Goal: Task Accomplishment & Management: Manage account settings

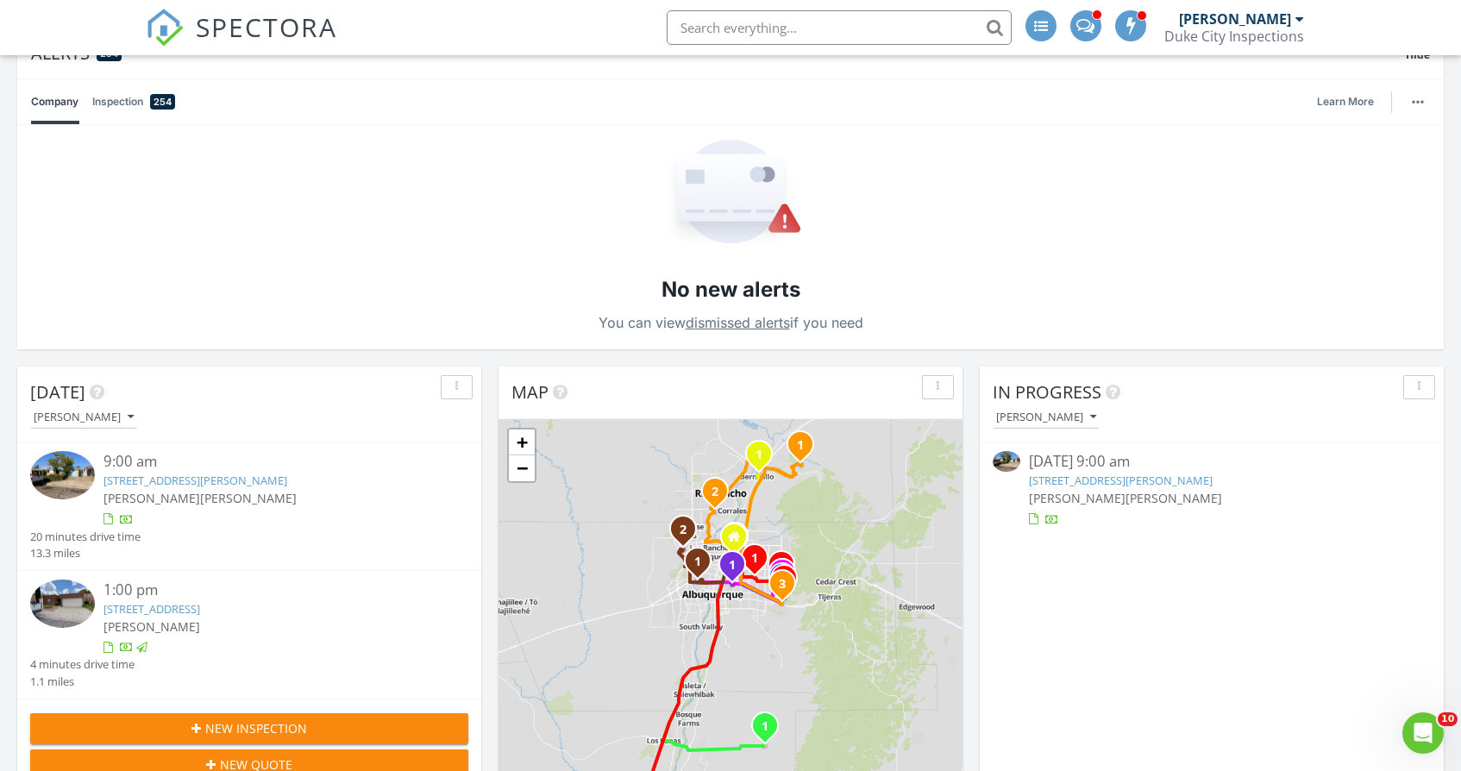
scroll to position [1398, 1462]
click at [1062, 409] on button "[PERSON_NAME]" at bounding box center [1046, 417] width 107 height 23
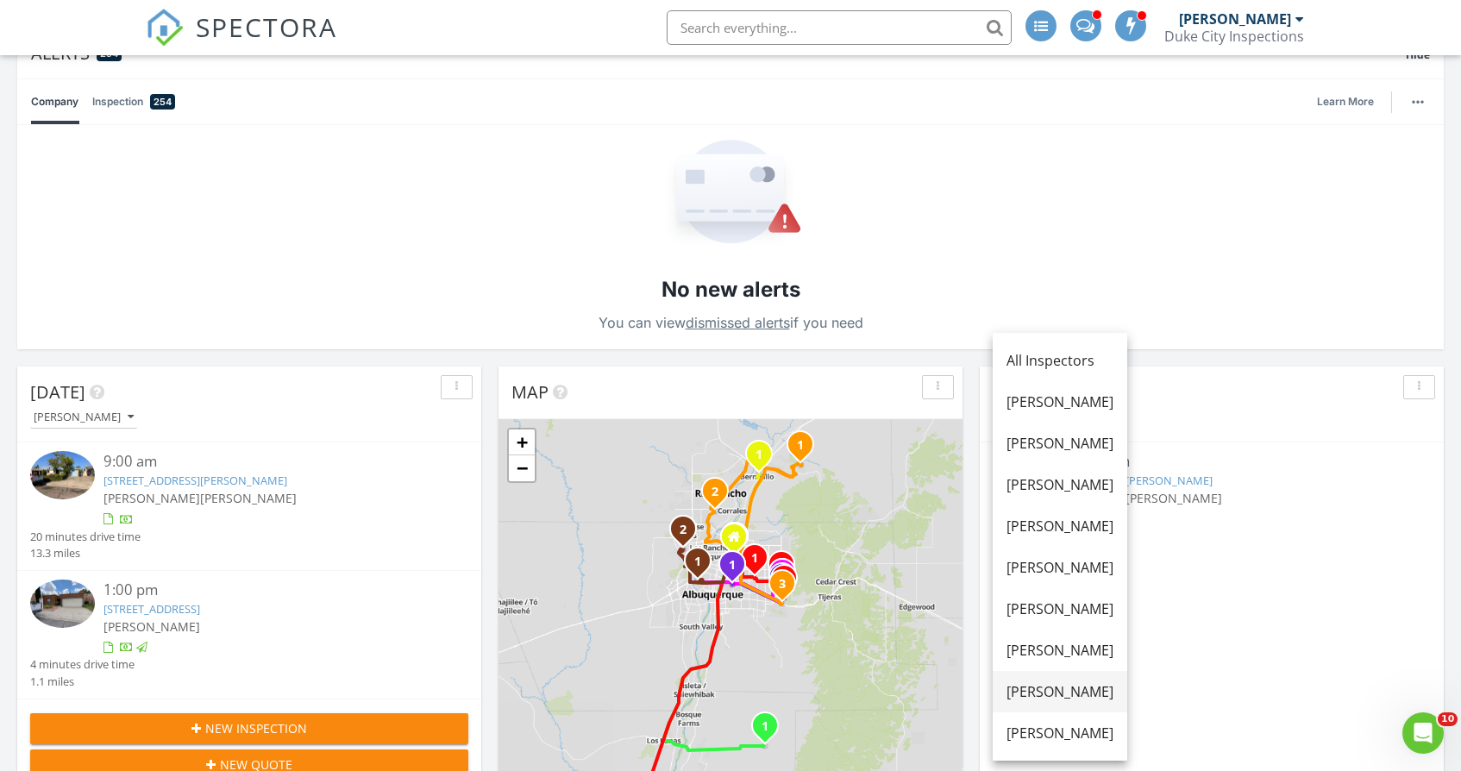
click at [1059, 687] on div "[PERSON_NAME]" at bounding box center [1060, 692] width 107 height 21
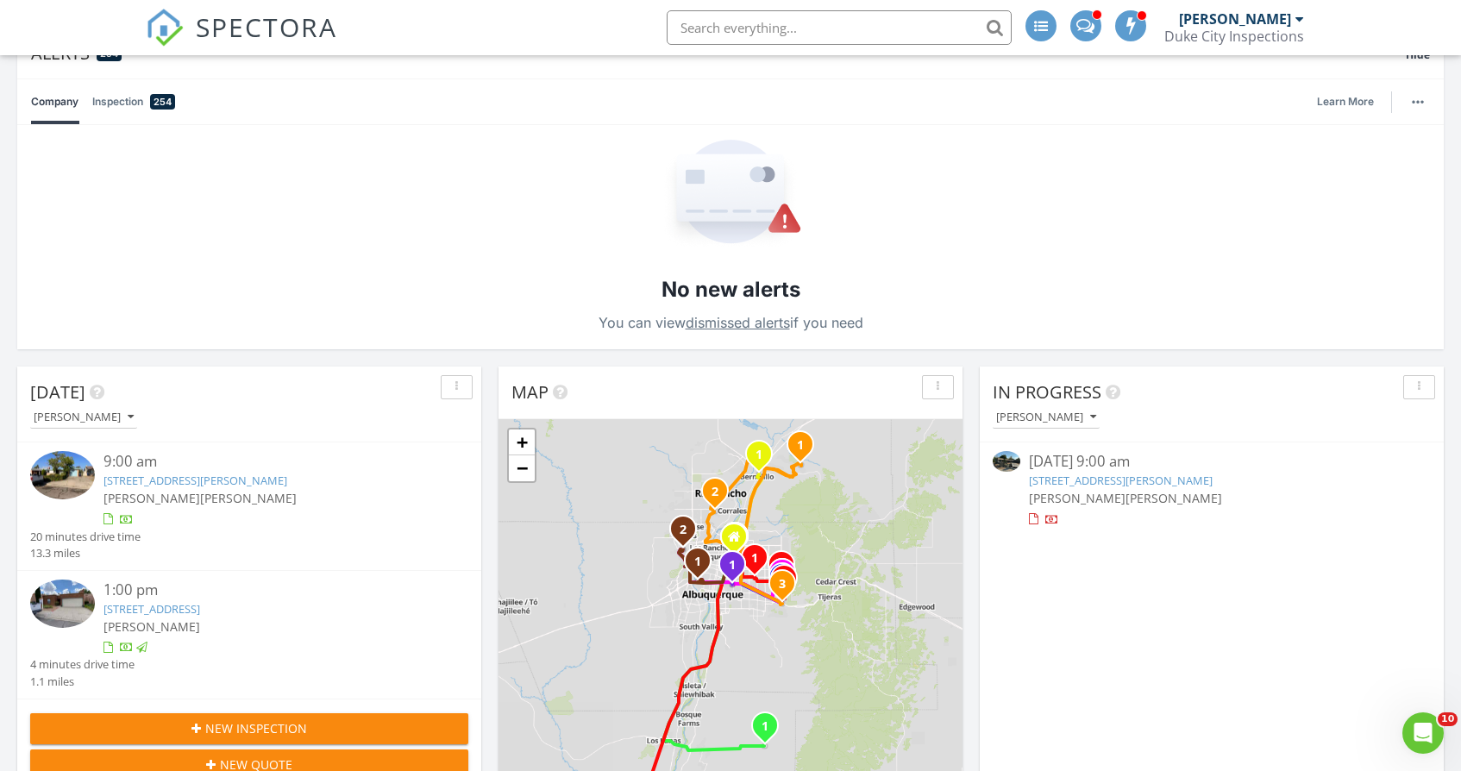
click at [1092, 481] on link "1316 Gabaldon Rd NW , Albuquerque, NM 87104" at bounding box center [1121, 481] width 184 height 16
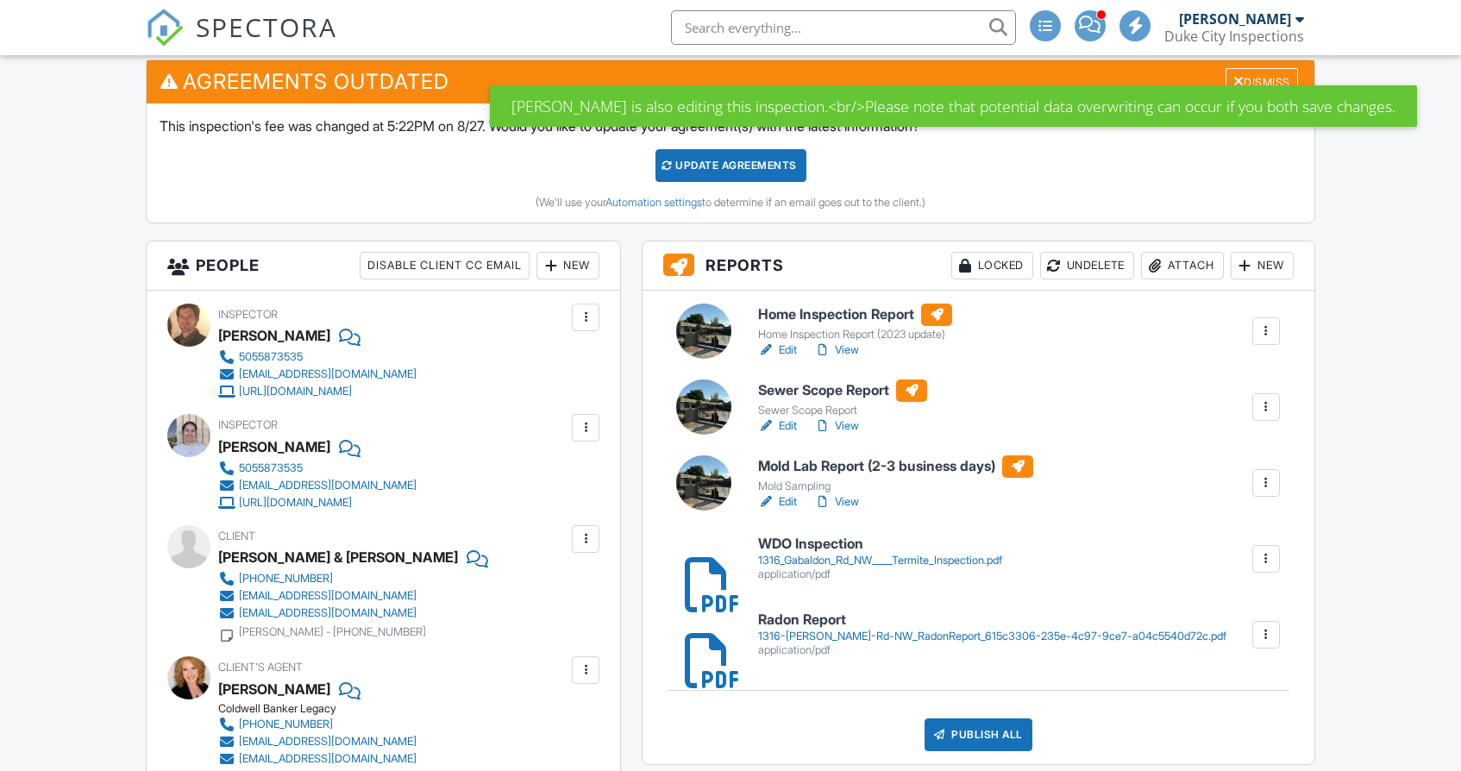
click at [886, 562] on div "1316_Gabaldon_Rd_NW____Termite_Inspection.pdf" at bounding box center [880, 561] width 244 height 14
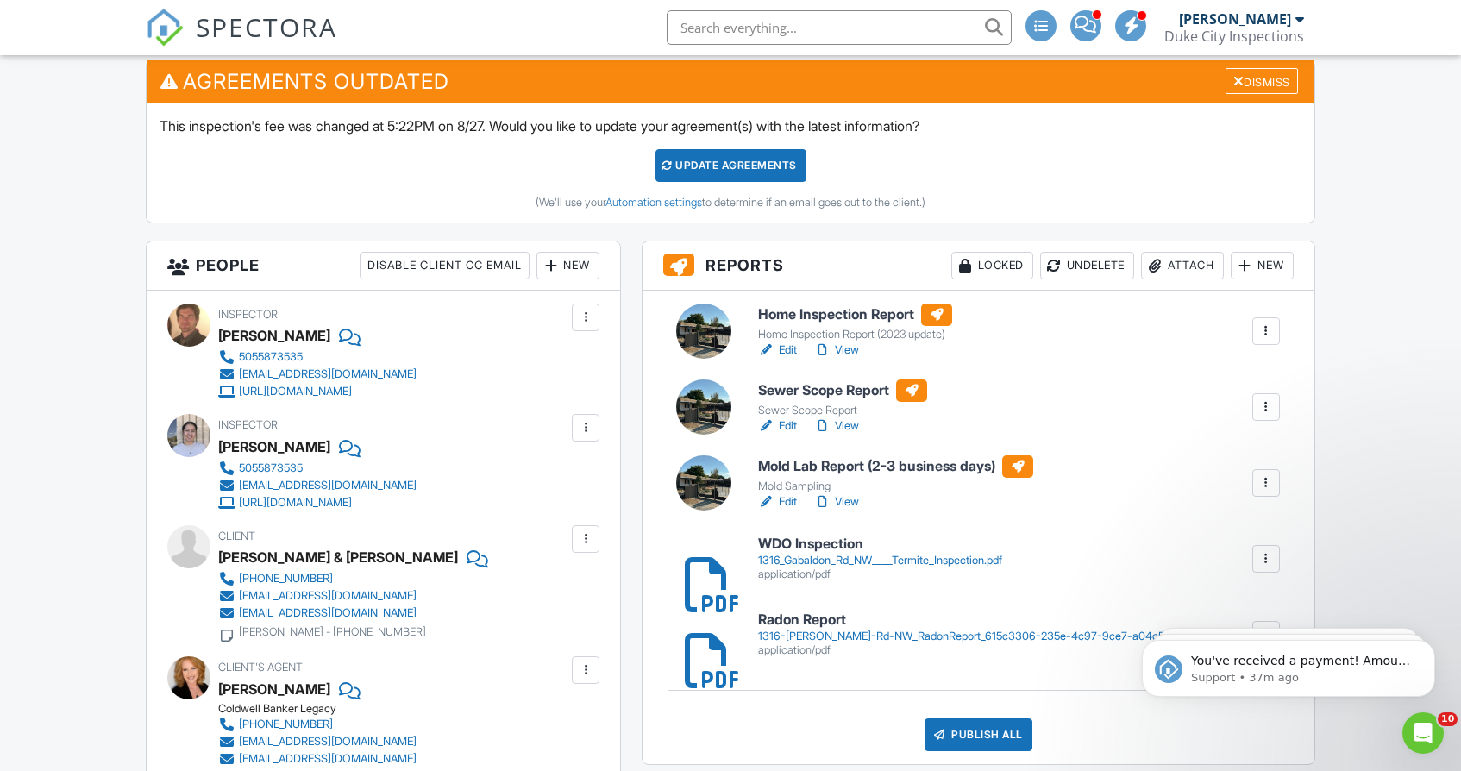
click at [843, 426] on link "View" at bounding box center [836, 426] width 45 height 17
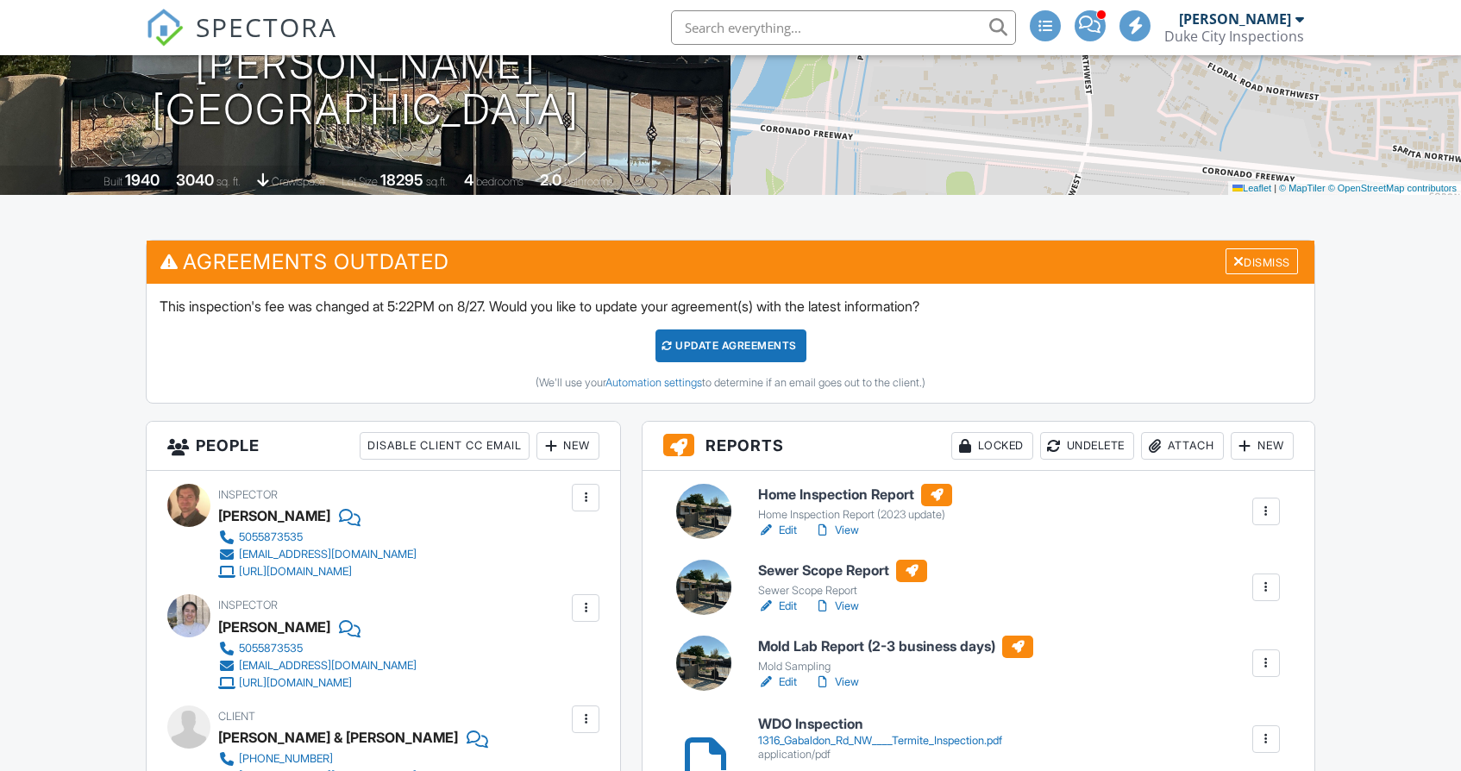
scroll to position [349, 0]
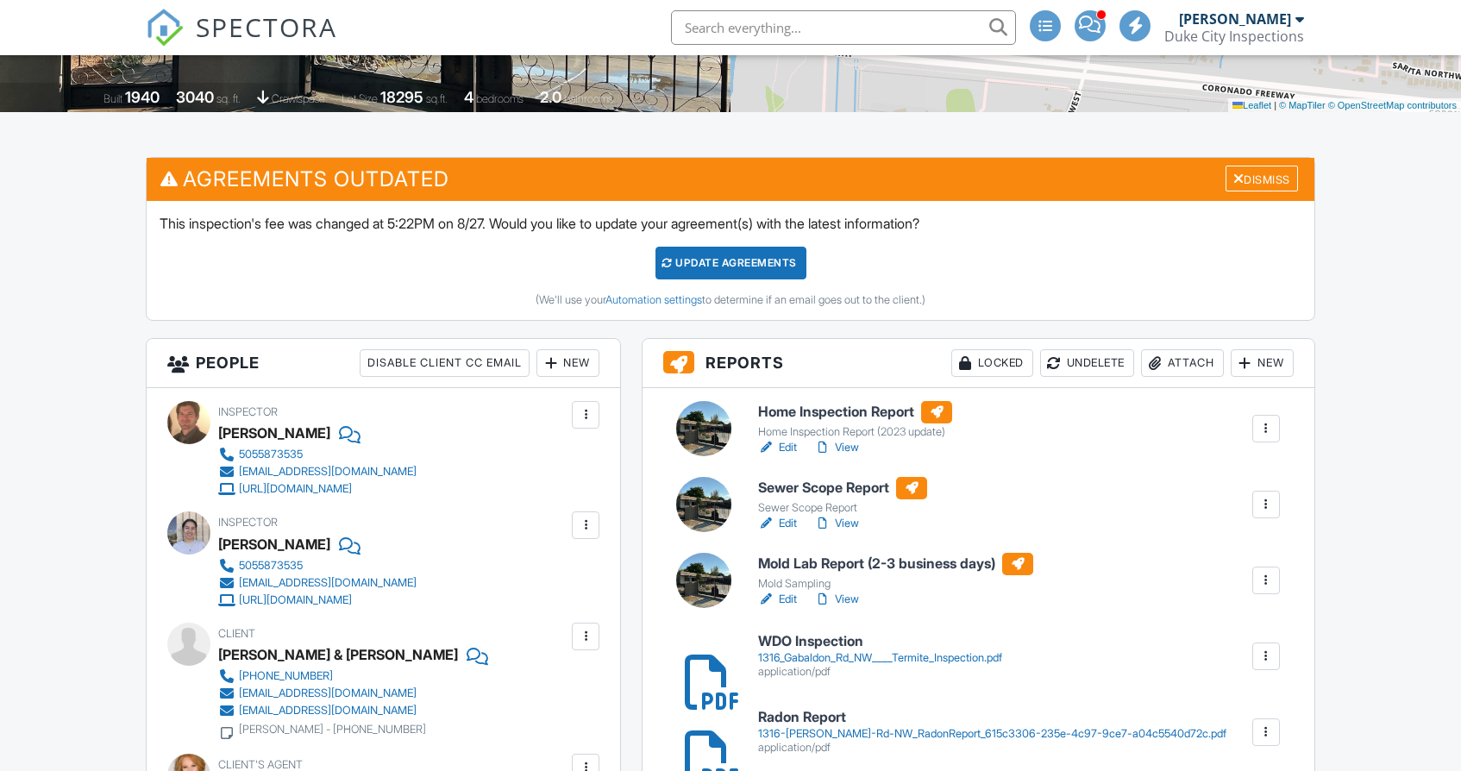
click at [851, 449] on link "View" at bounding box center [836, 447] width 45 height 17
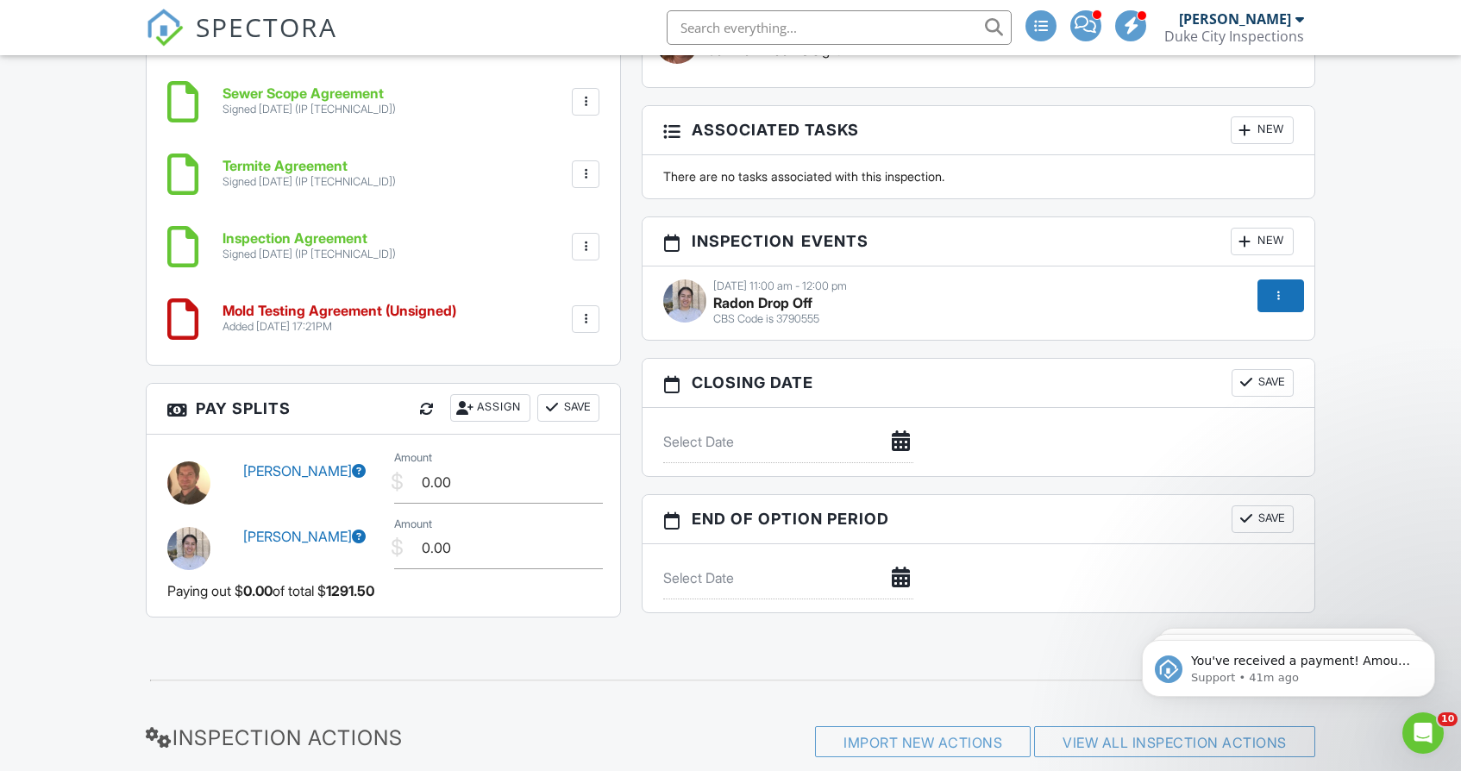
scroll to position [2066, 0]
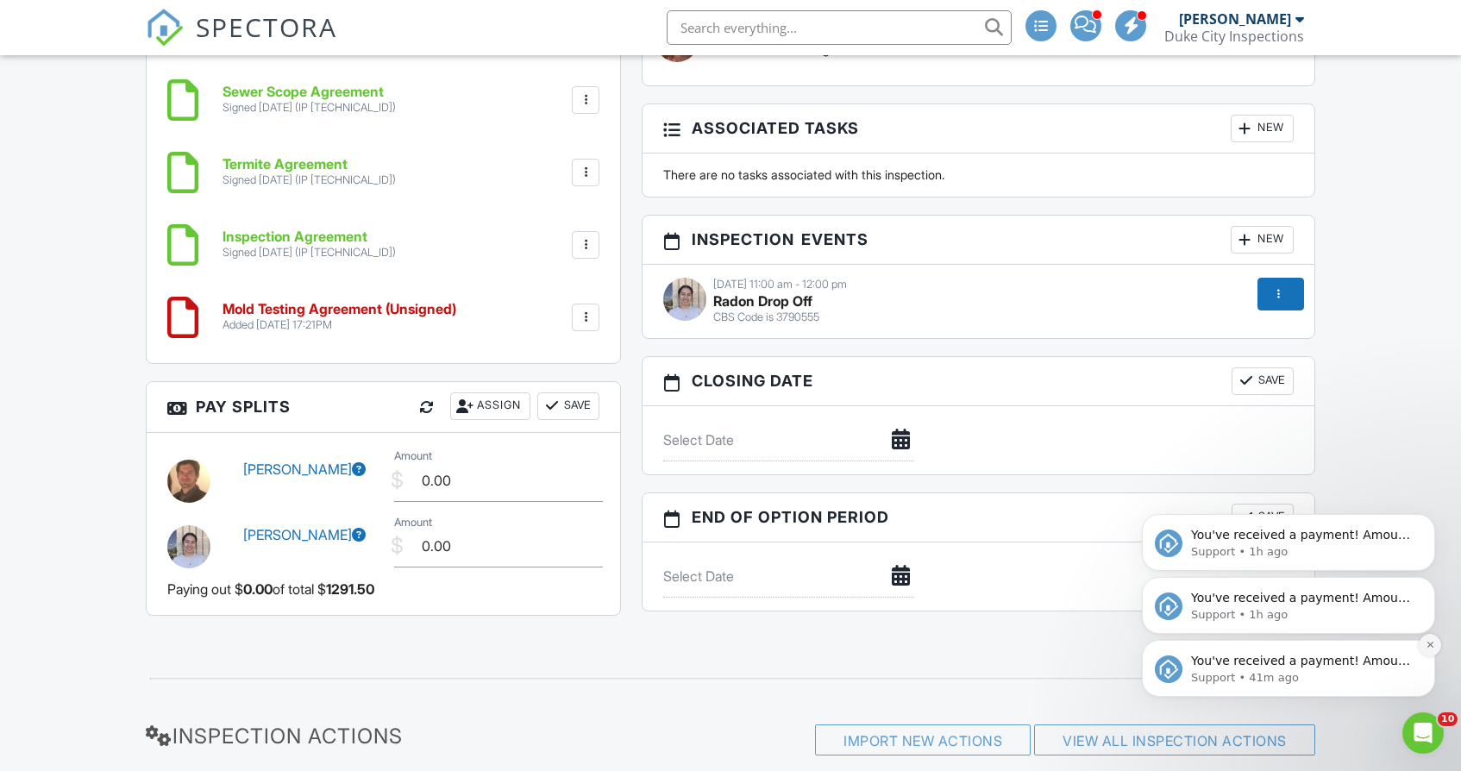
click at [1436, 649] on button "Dismiss notification" at bounding box center [1430, 645] width 22 height 22
click at [1430, 638] on button "Dismiss notification" at bounding box center [1430, 645] width 22 height 22
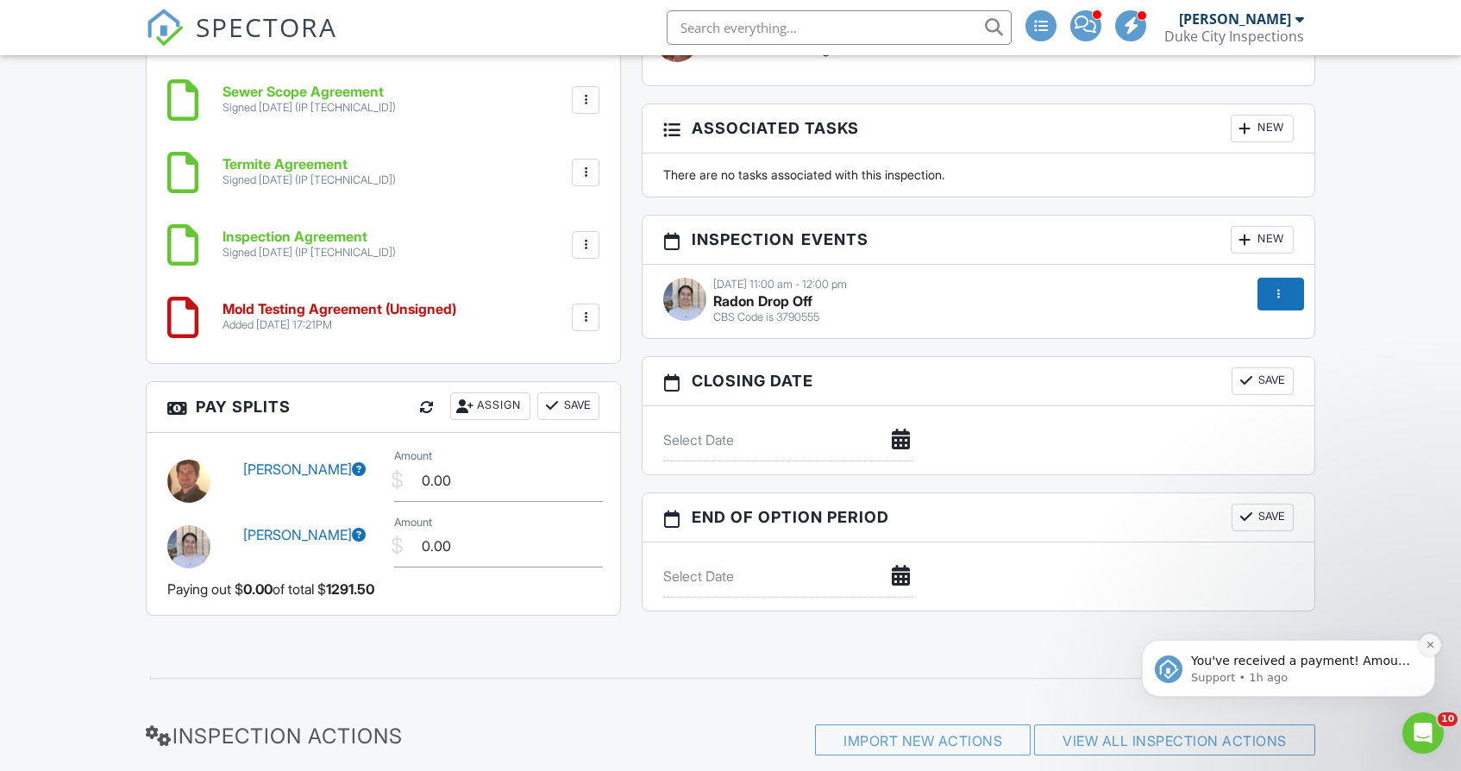
click at [1430, 639] on button "Dismiss notification" at bounding box center [1430, 645] width 22 height 22
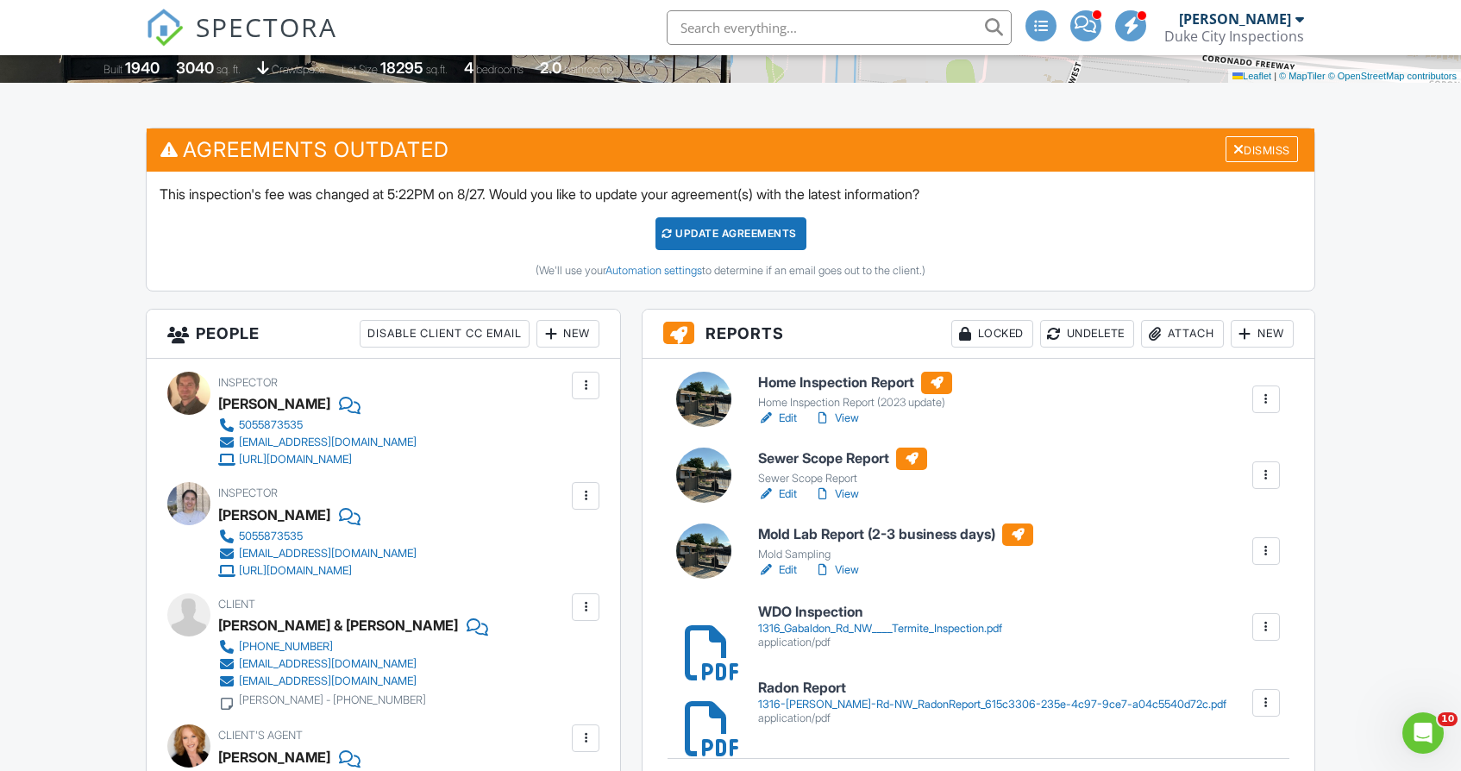
scroll to position [377, 0]
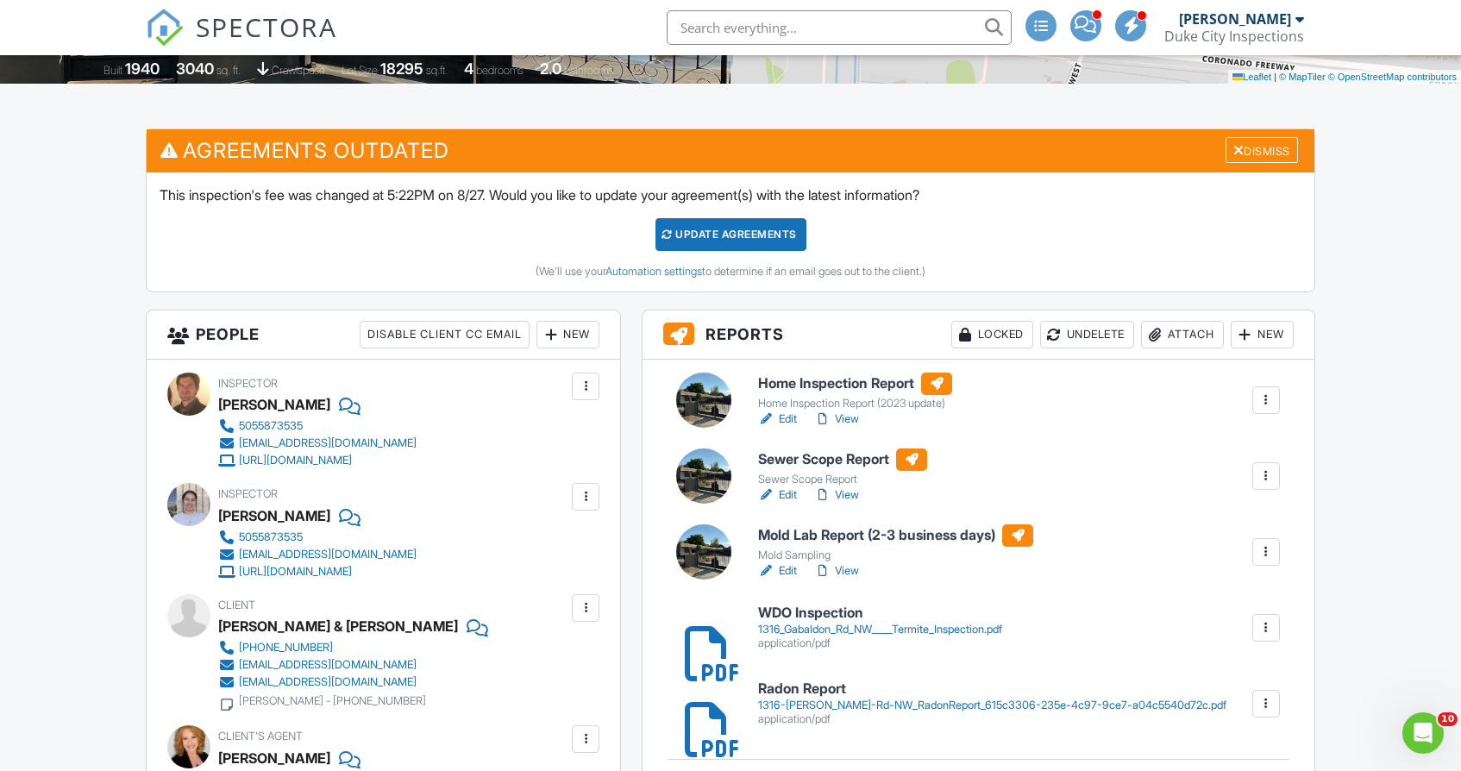
click at [846, 503] on link "View" at bounding box center [836, 495] width 45 height 17
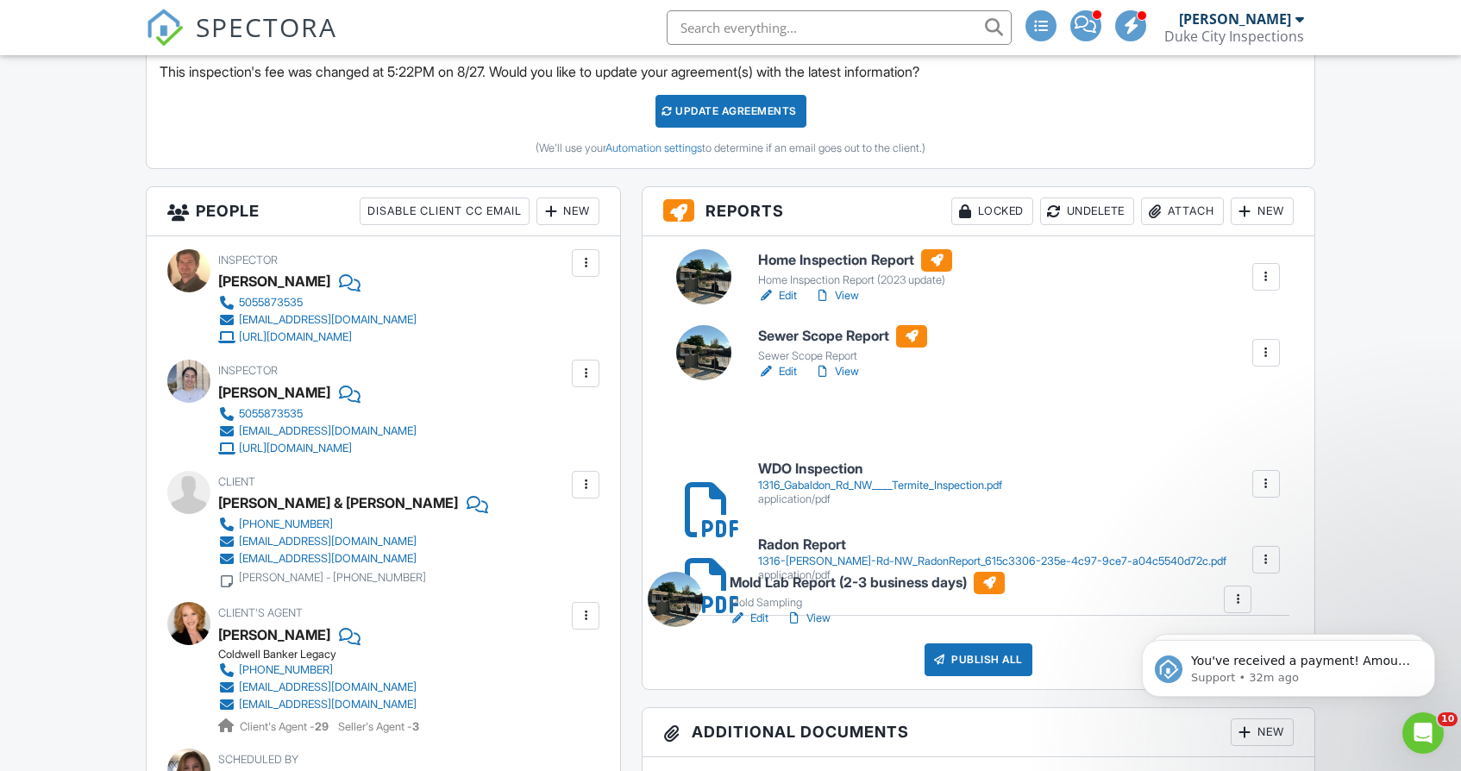
drag, startPoint x: 869, startPoint y: 420, endPoint x: 852, endPoint y: 613, distance: 193.1
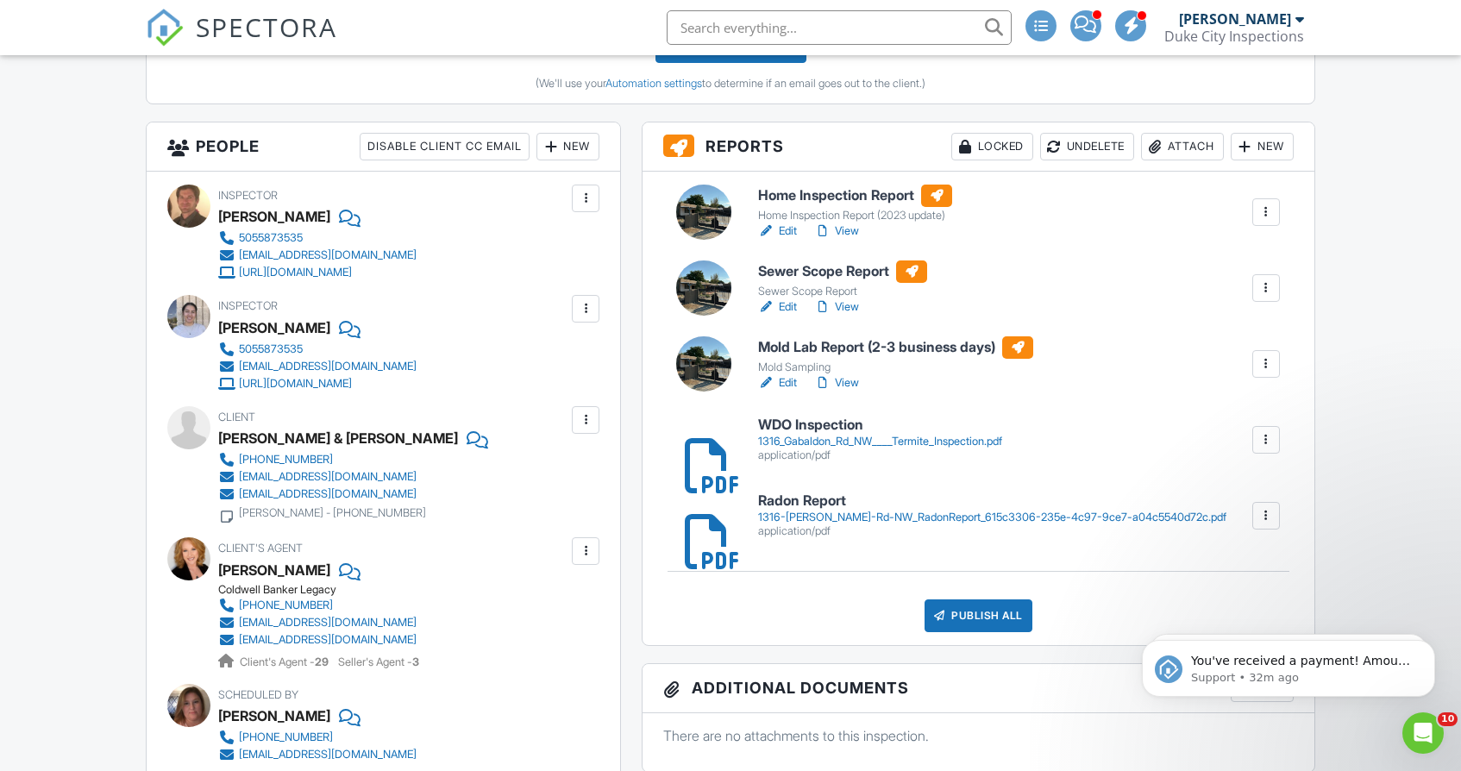
scroll to position [545, 0]
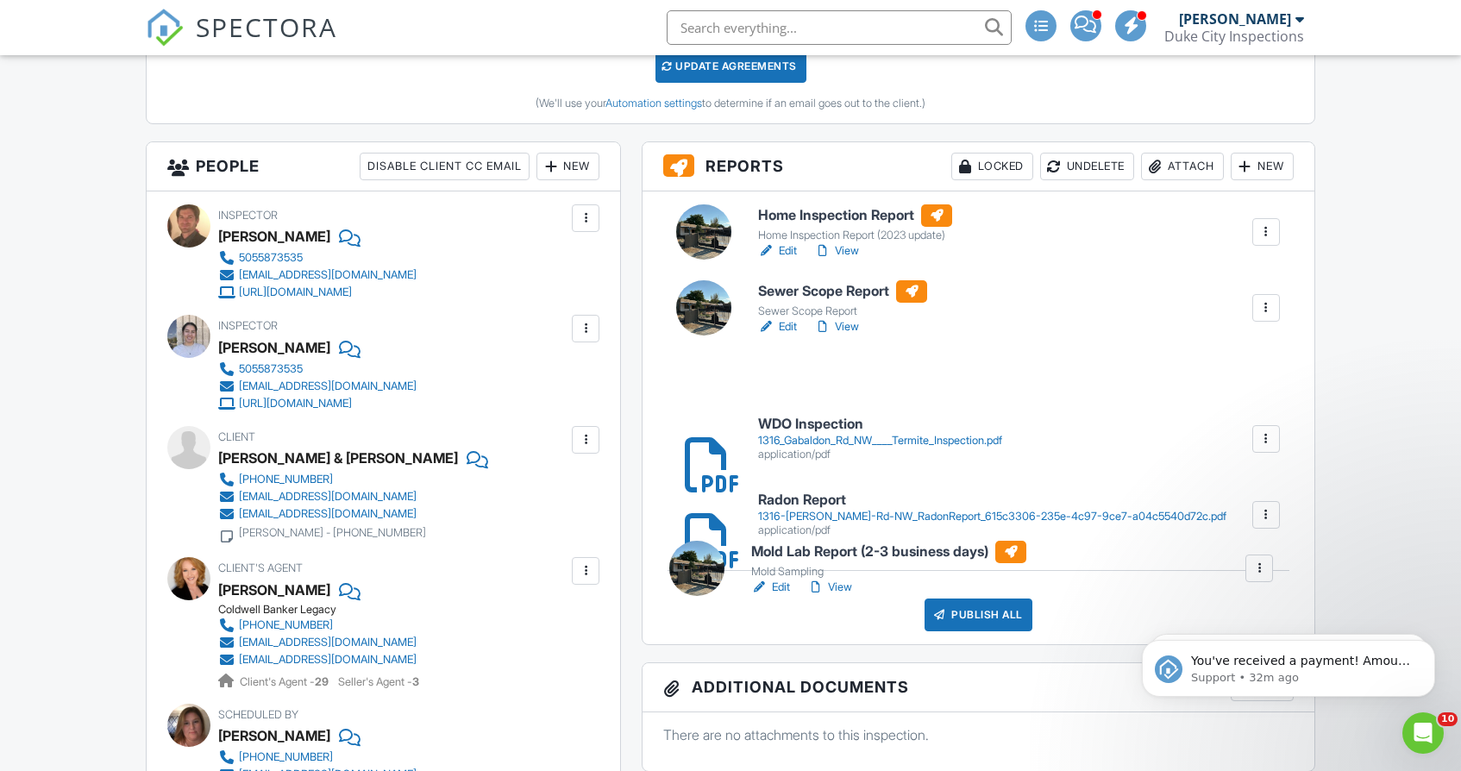
drag, startPoint x: 885, startPoint y: 371, endPoint x: 877, endPoint y: 557, distance: 186.5
drag, startPoint x: 817, startPoint y: 365, endPoint x: 822, endPoint y: 559, distance: 194.2
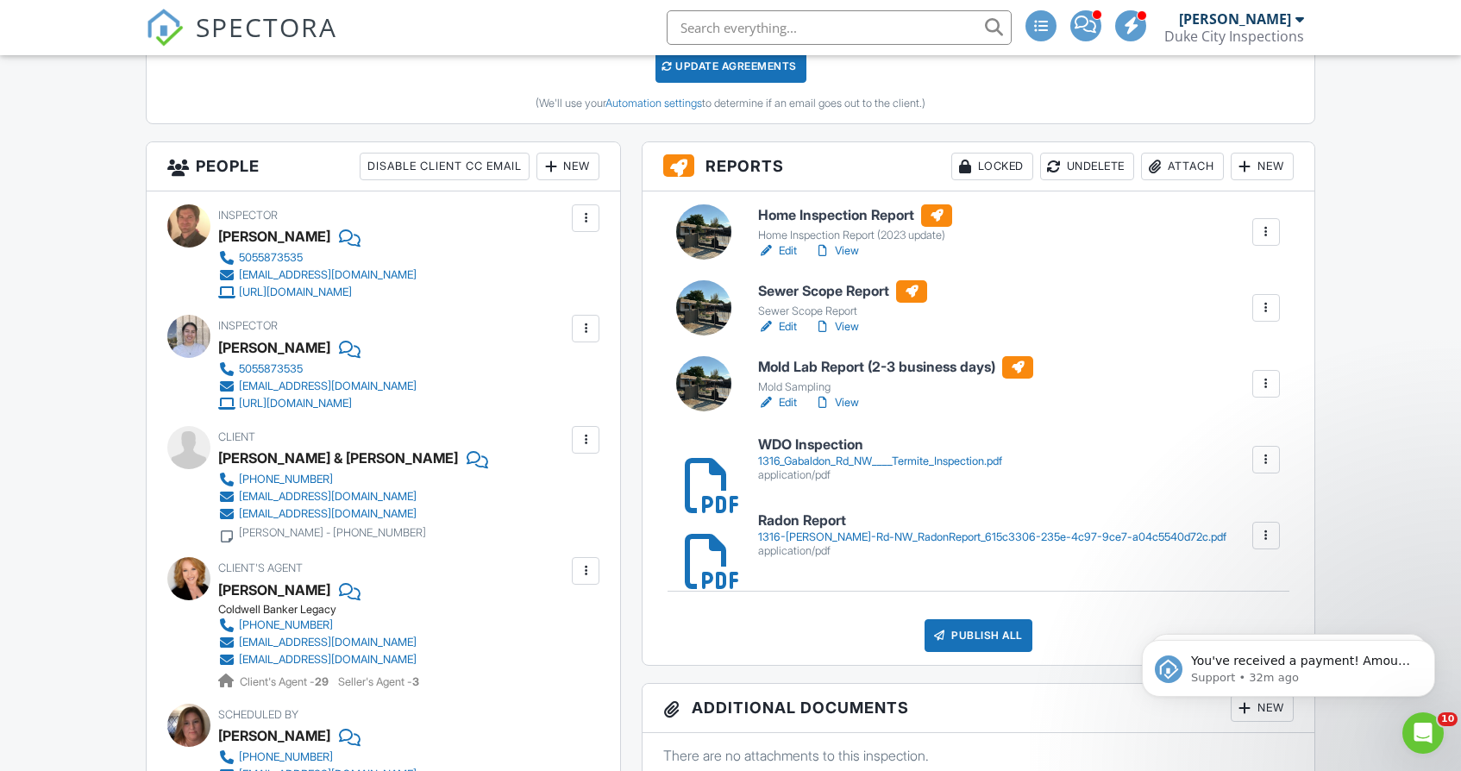
click at [849, 246] on link "View" at bounding box center [836, 250] width 45 height 17
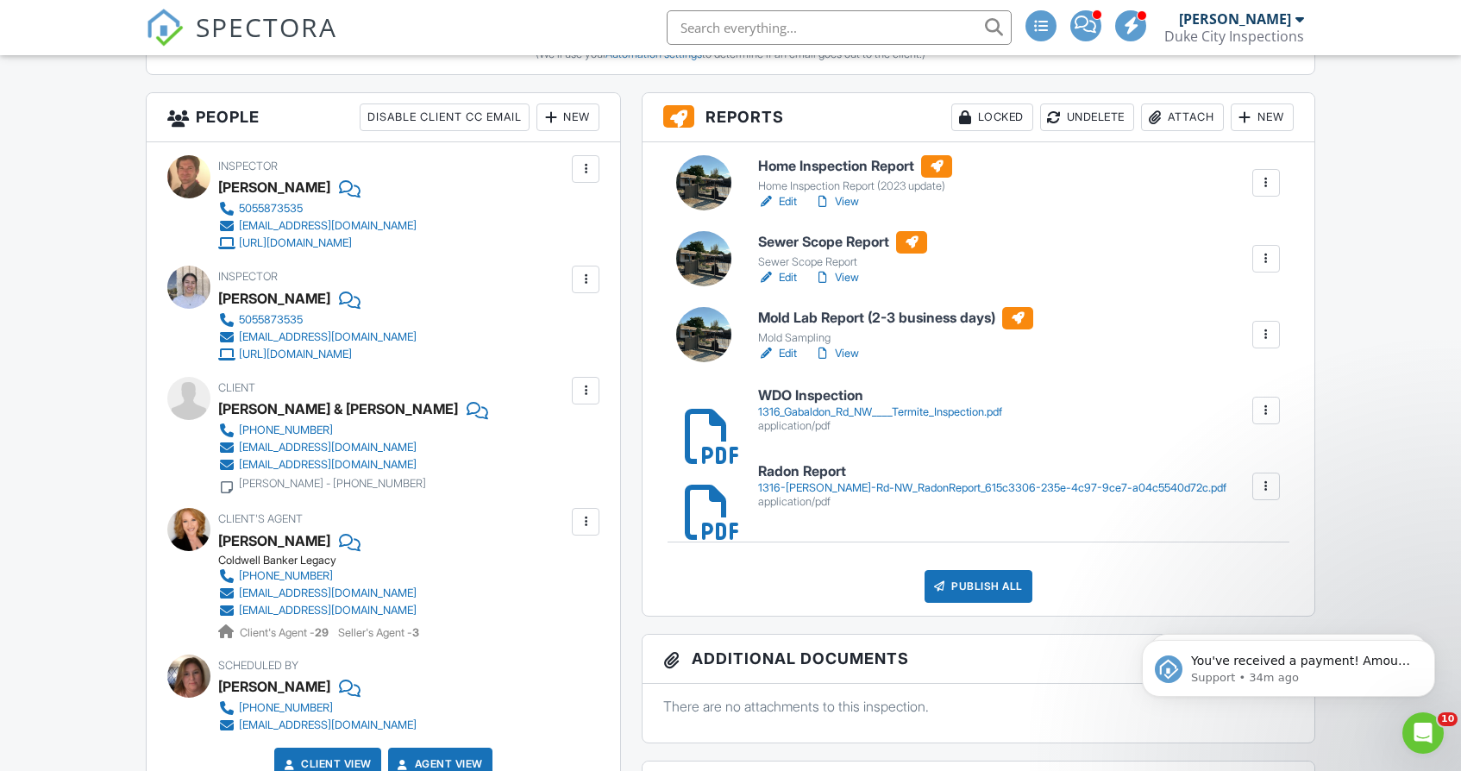
scroll to position [580, 0]
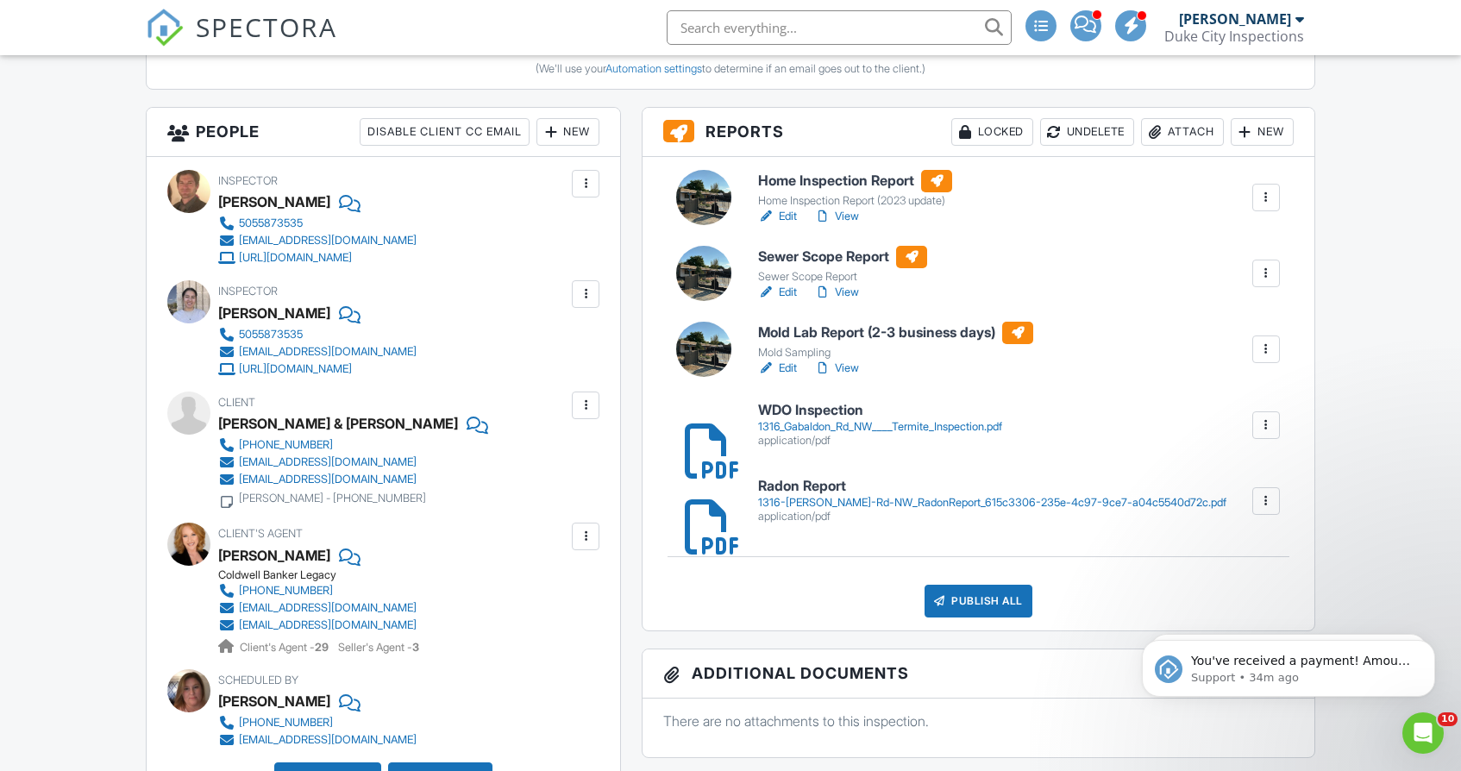
click at [1270, 350] on div at bounding box center [1266, 349] width 17 height 17
click at [1232, 476] on div "Delete" at bounding box center [1228, 483] width 36 height 19
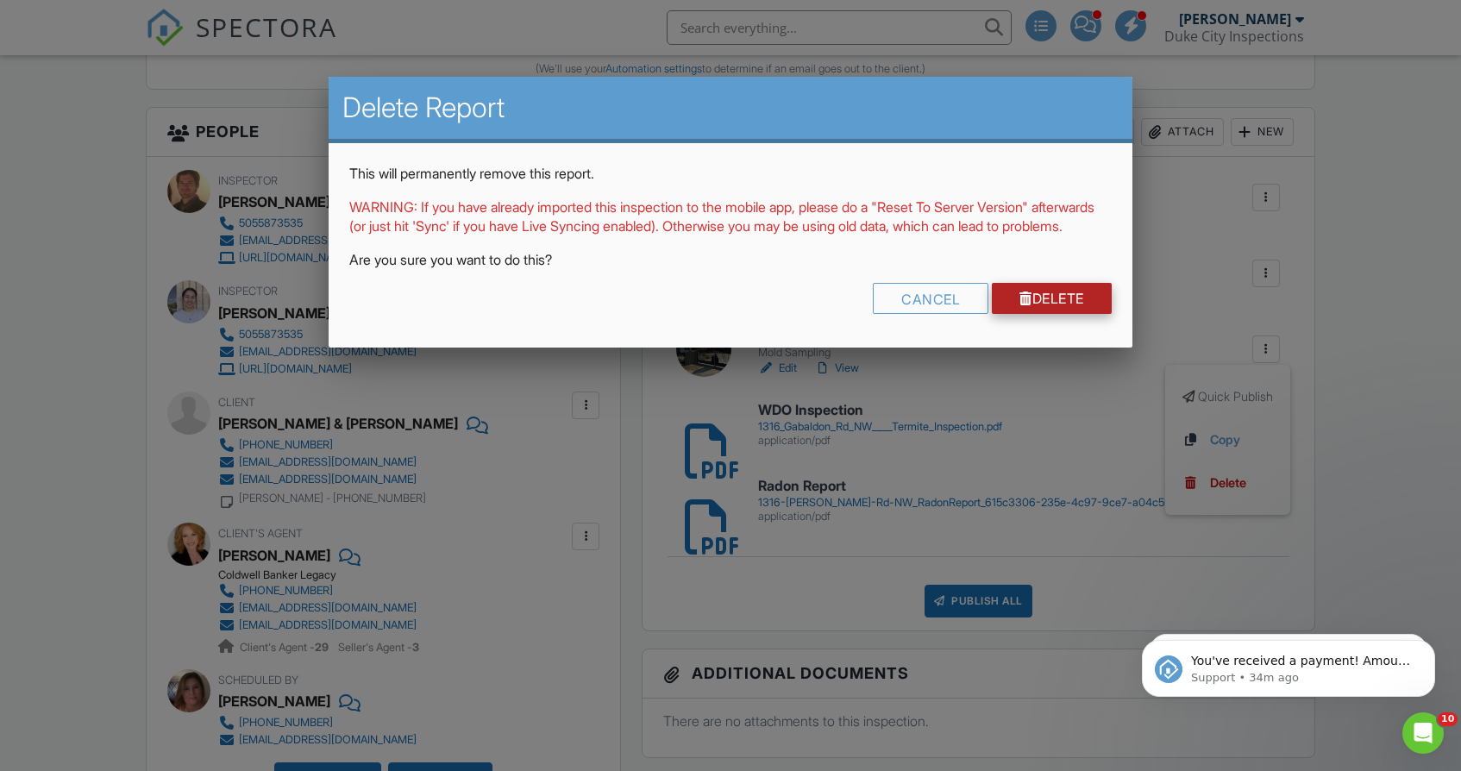
click at [1041, 314] on link "Delete" at bounding box center [1052, 298] width 120 height 31
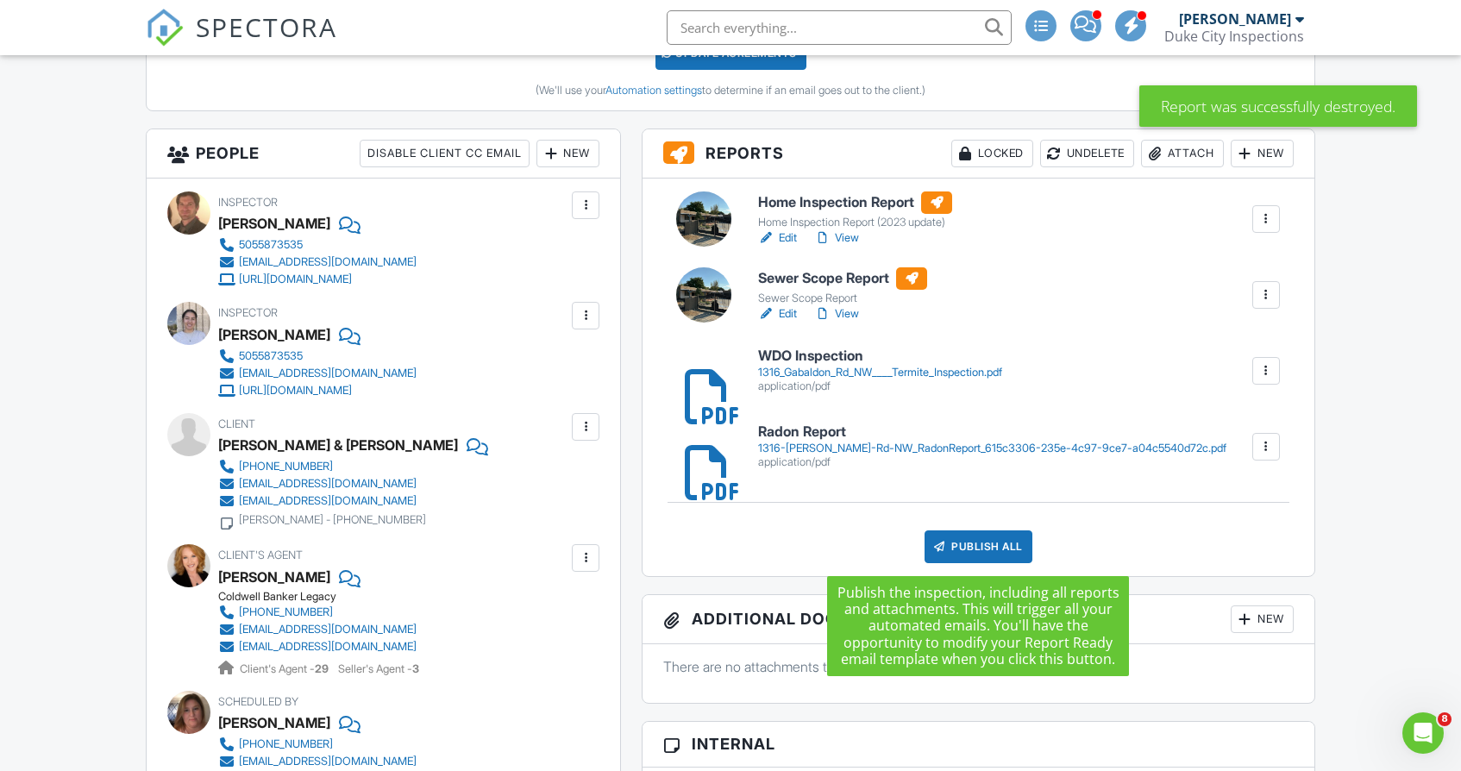
click at [1015, 543] on div "Publish All" at bounding box center [979, 547] width 108 height 33
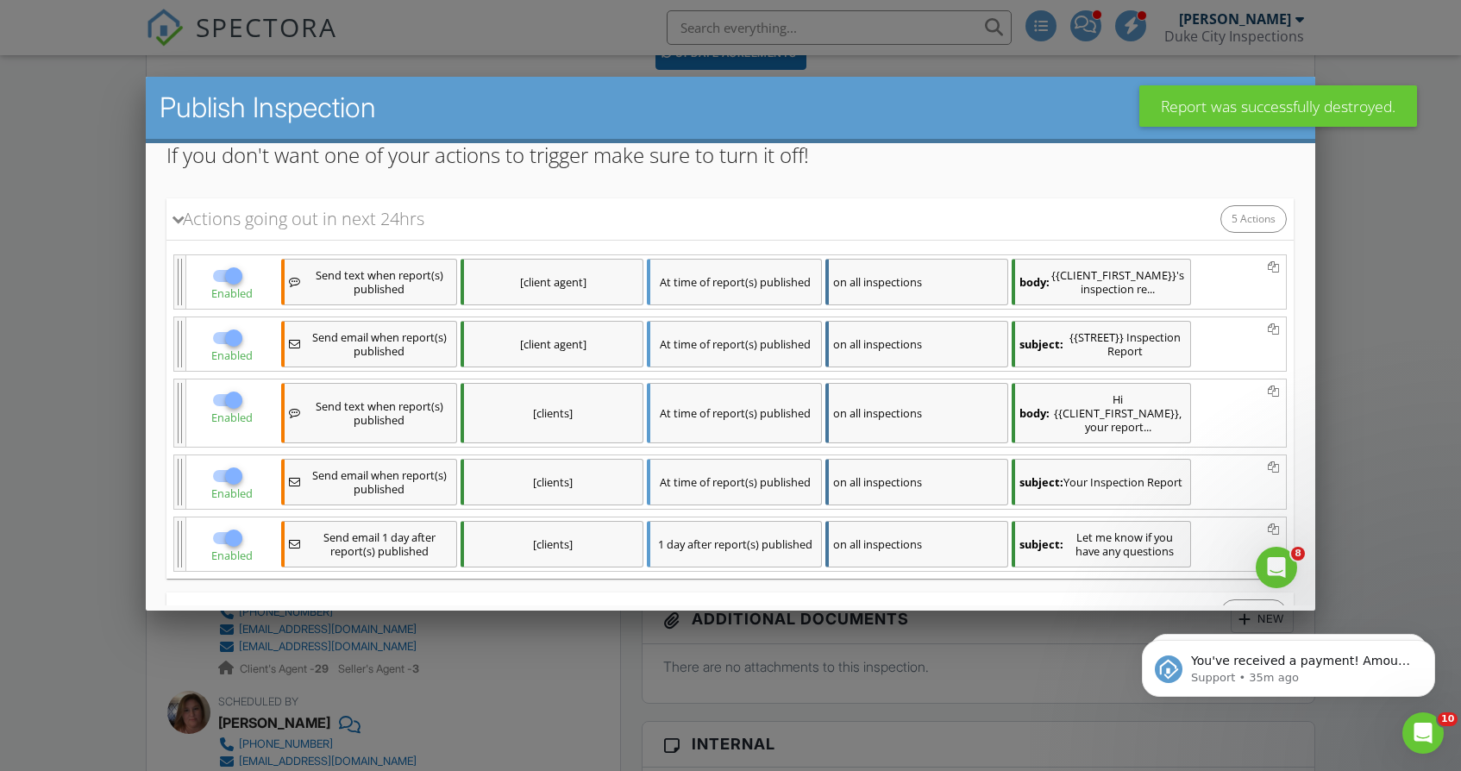
scroll to position [338, 0]
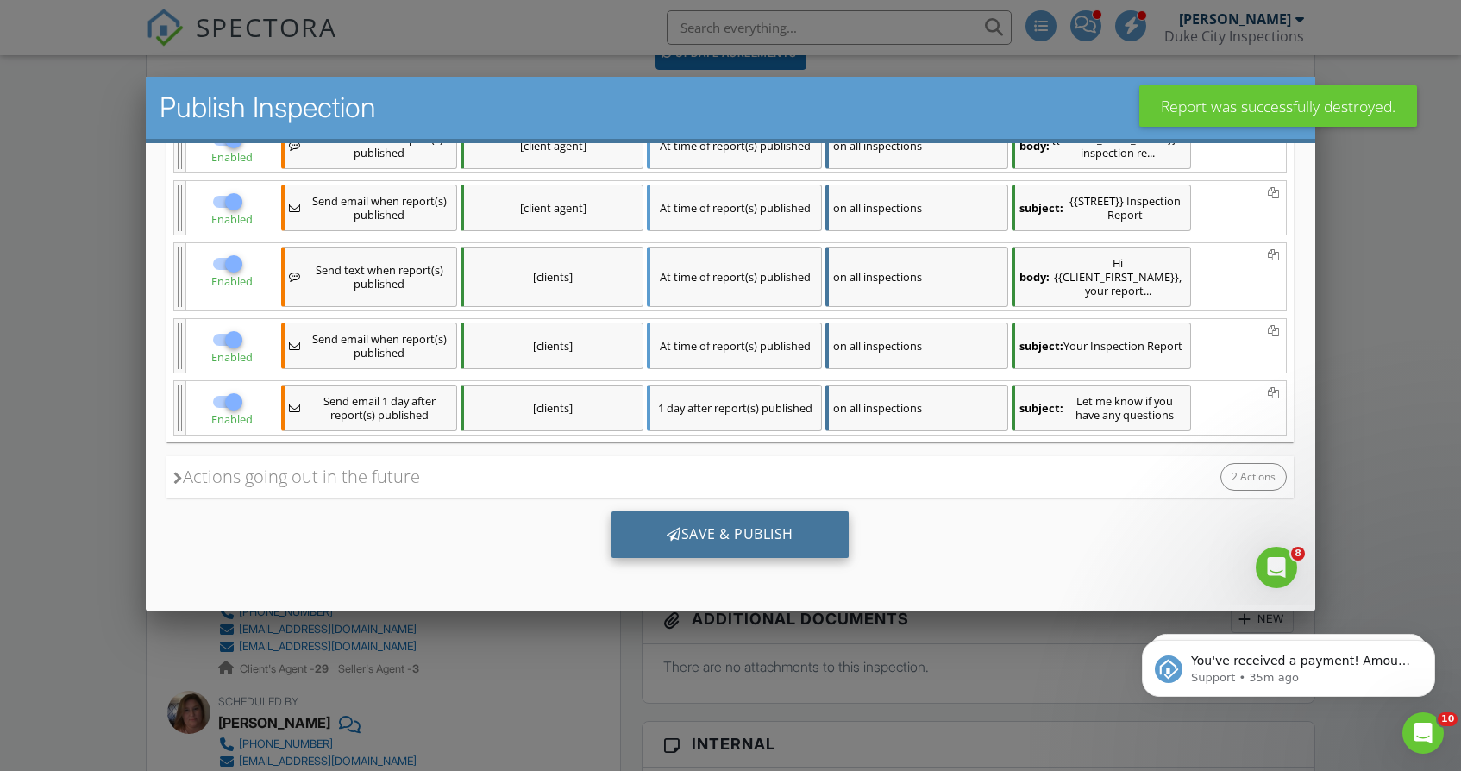
click at [799, 516] on div "Save & Publish" at bounding box center [730, 535] width 237 height 47
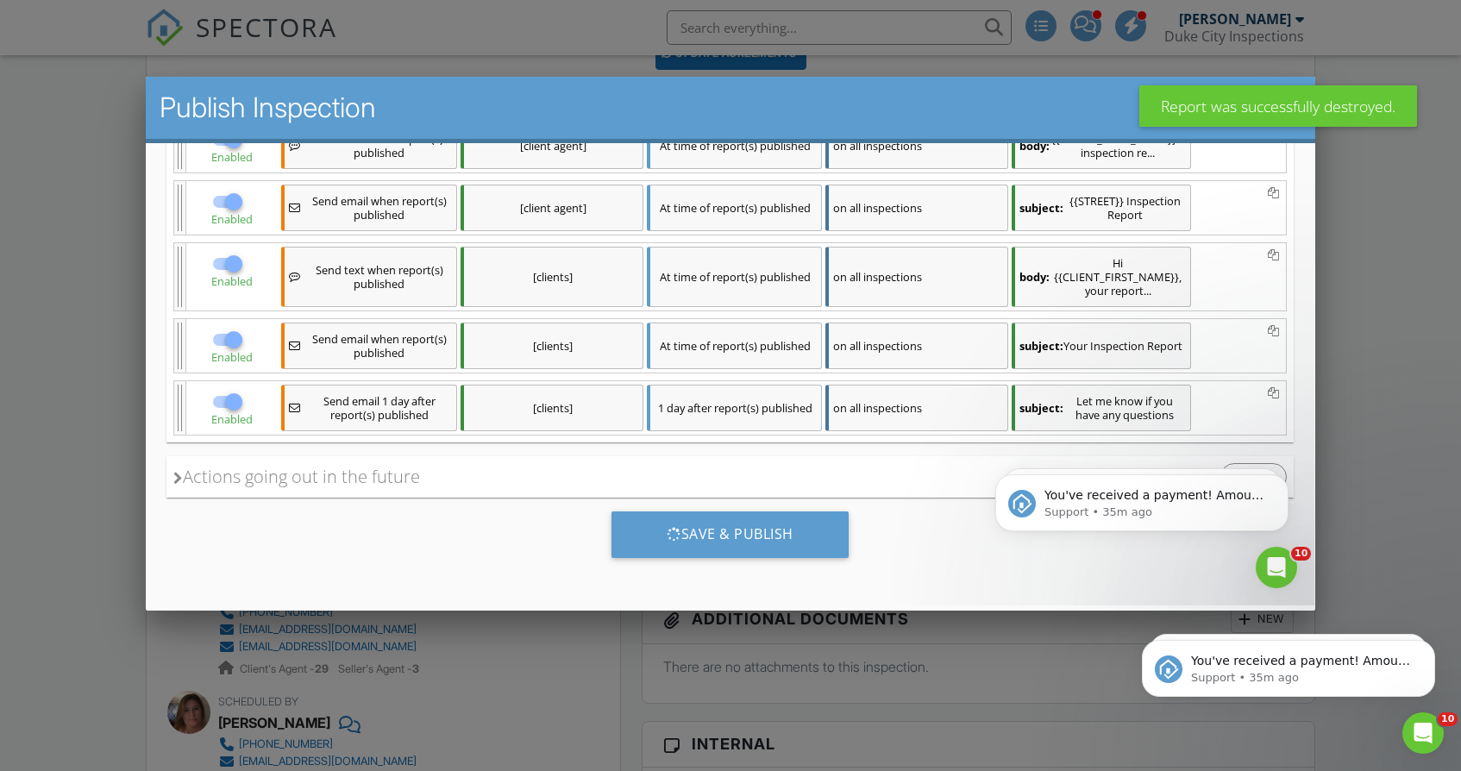
scroll to position [0, 0]
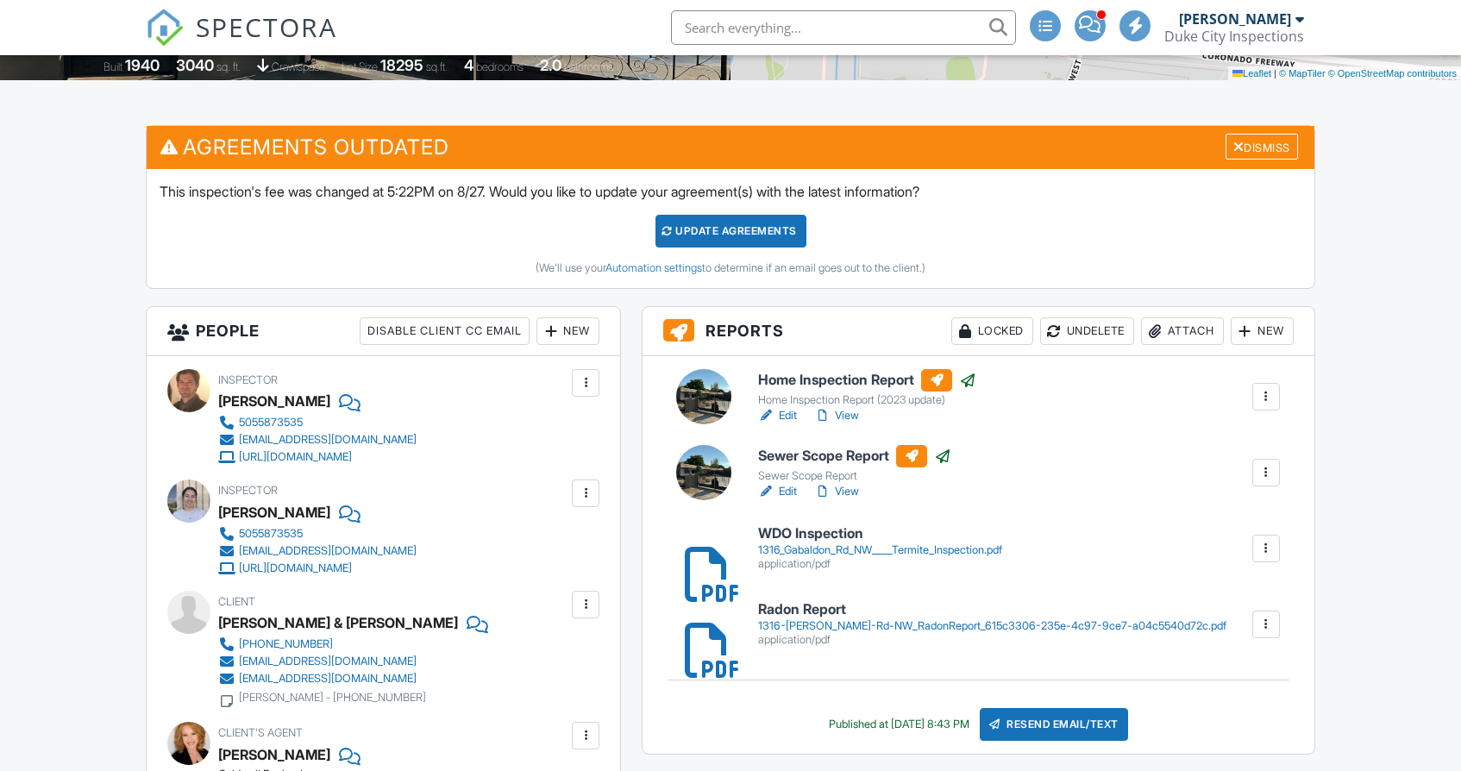
scroll to position [393, 0]
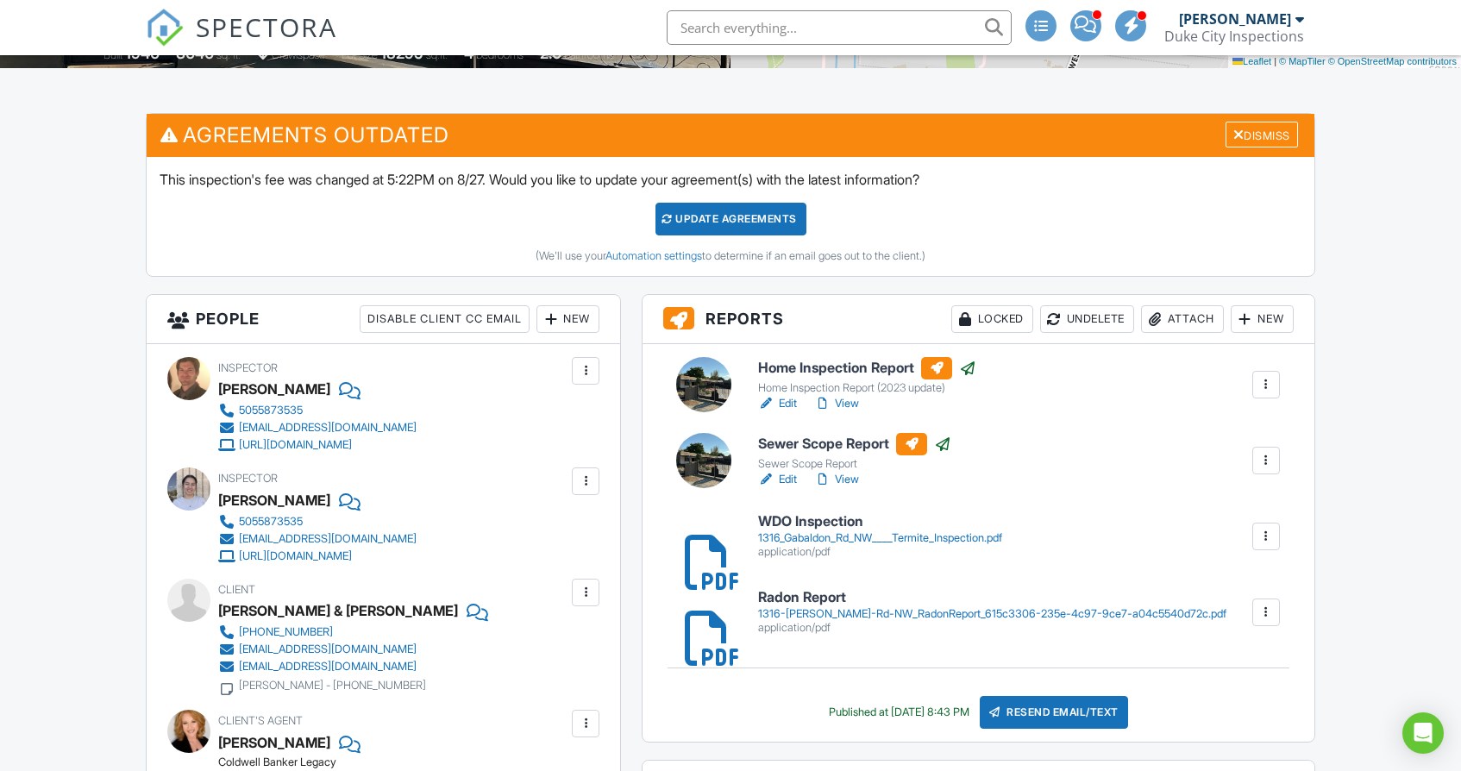
click at [1266, 324] on div "New" at bounding box center [1262, 319] width 63 height 28
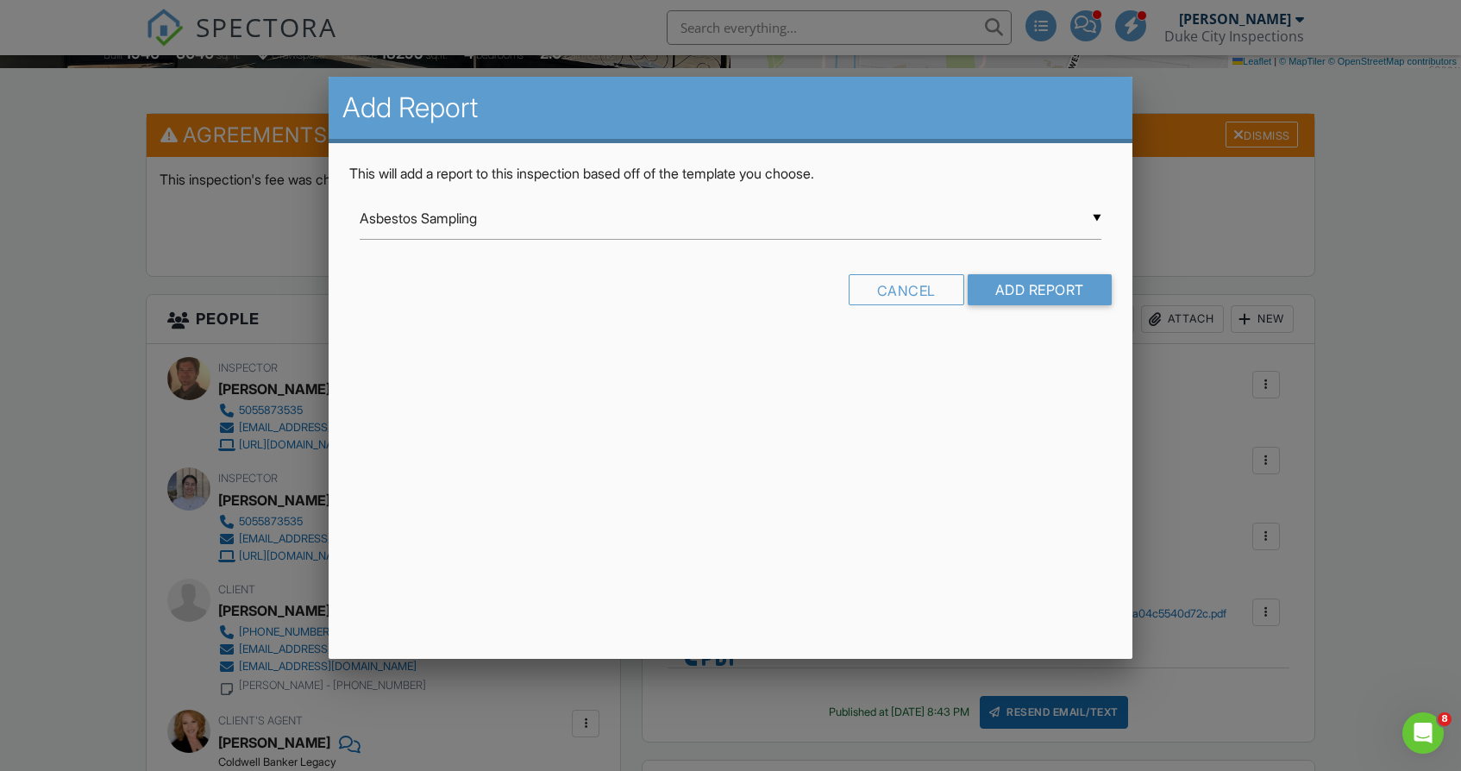
click at [822, 221] on div "▼ Asbestos Sampling Asbestos Sampling Lead Based Paint Sampling Mold Sampling R…" at bounding box center [731, 219] width 742 height 42
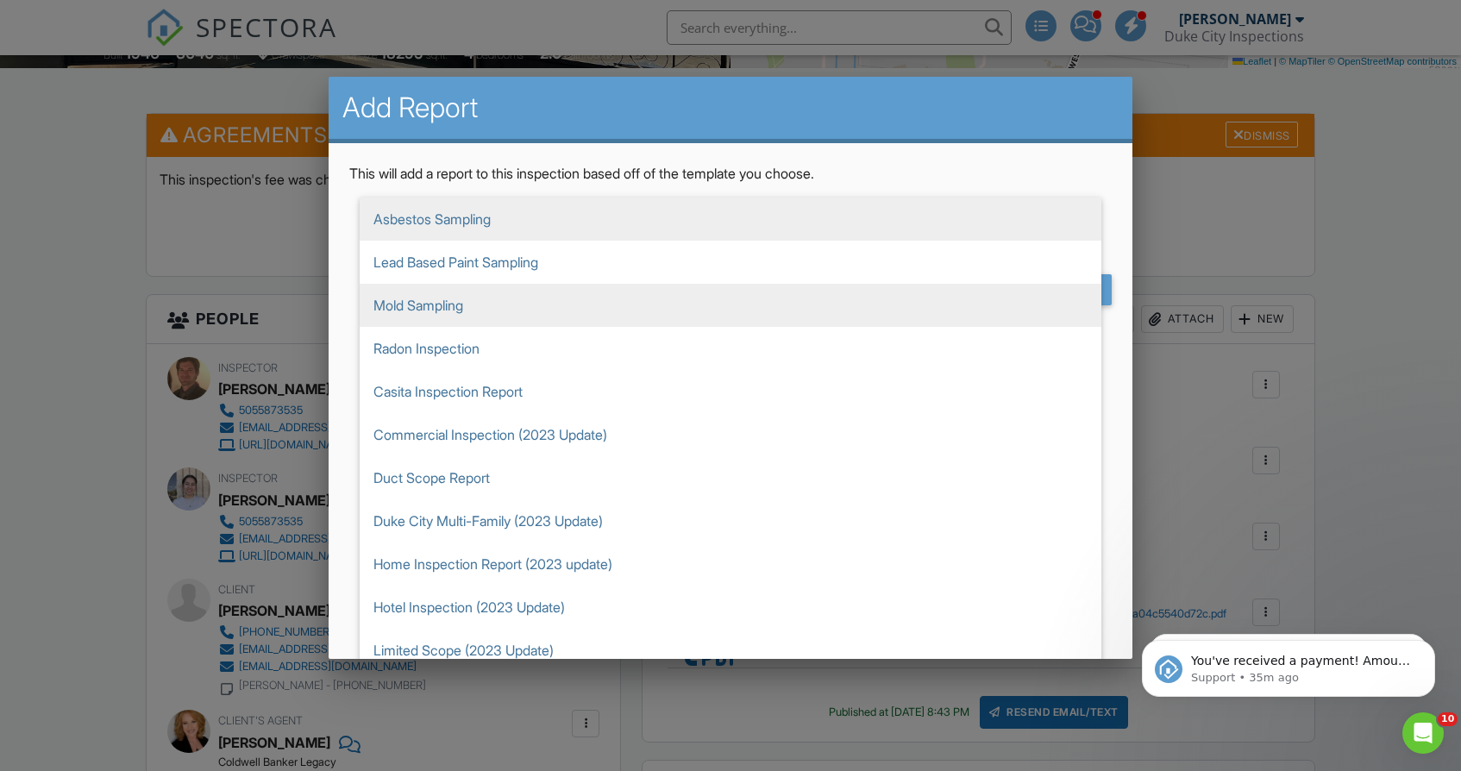
click at [455, 297] on span "Mold Sampling" at bounding box center [731, 305] width 742 height 43
type input "Mold Sampling"
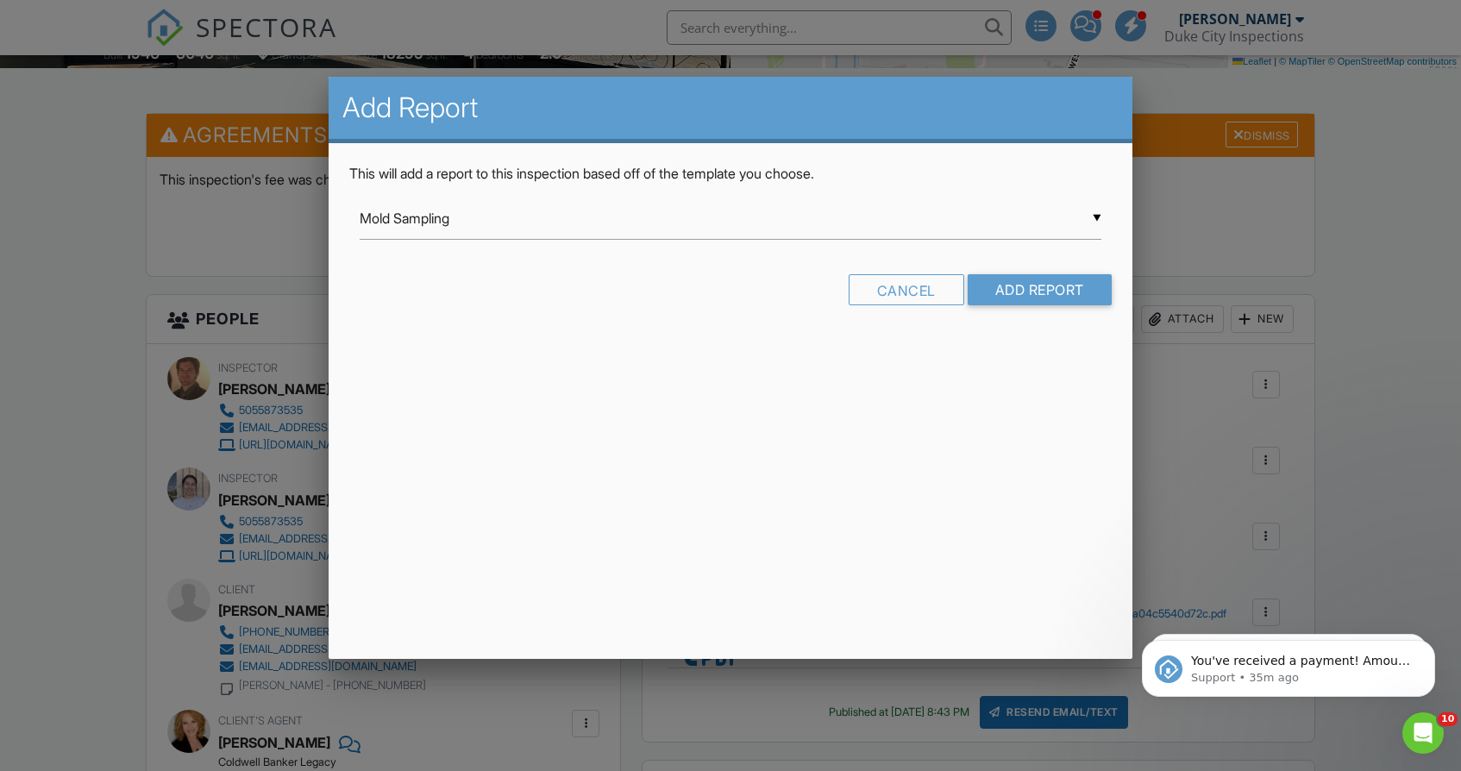
click at [1043, 272] on form "▼ Mold Sampling Asbestos Sampling Lead Based Paint Sampling Mold Sampling Radon…" at bounding box center [730, 258] width 763 height 121
click at [1043, 277] on input "Add Report" at bounding box center [1040, 289] width 144 height 31
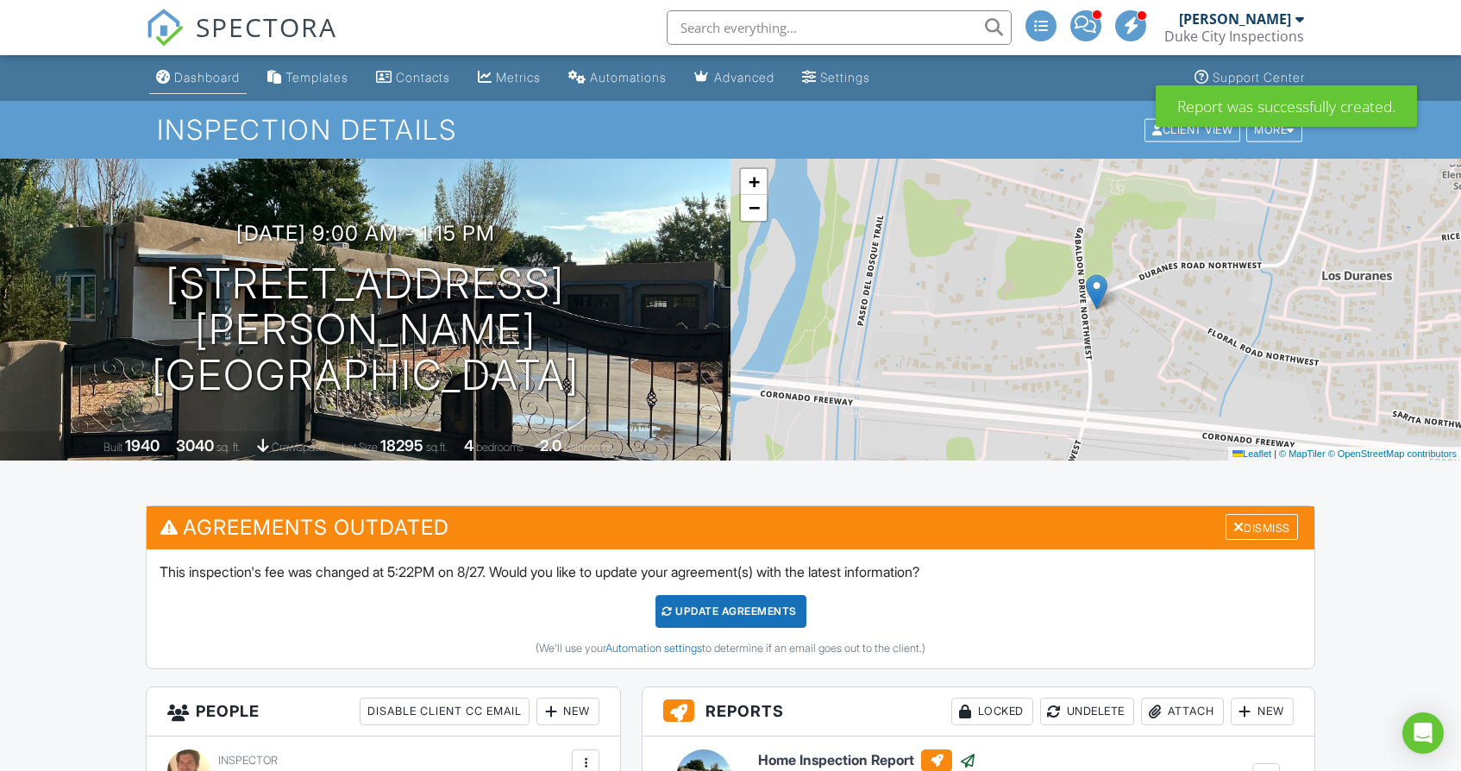
click at [206, 68] on link "Dashboard" at bounding box center [197, 78] width 97 height 32
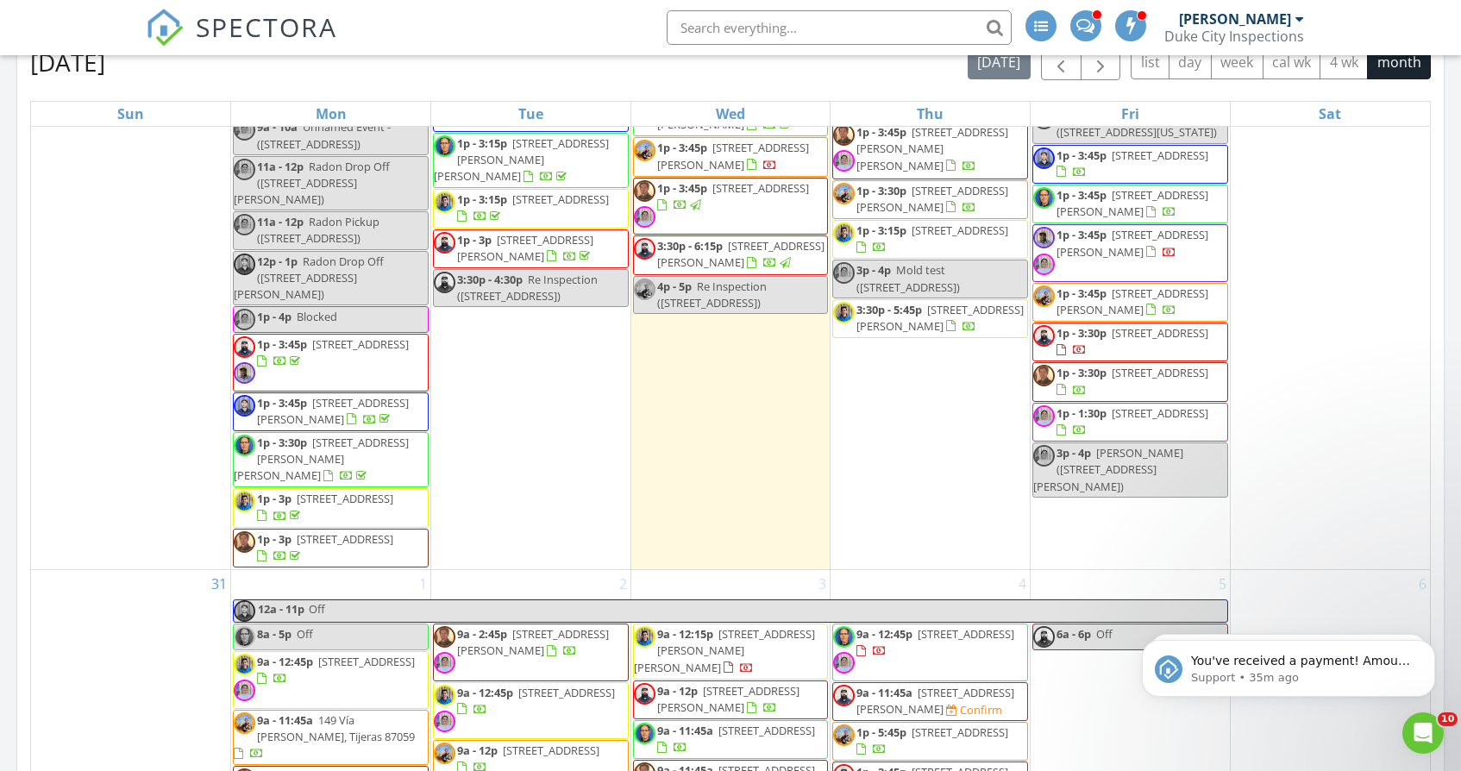
scroll to position [4341, 0]
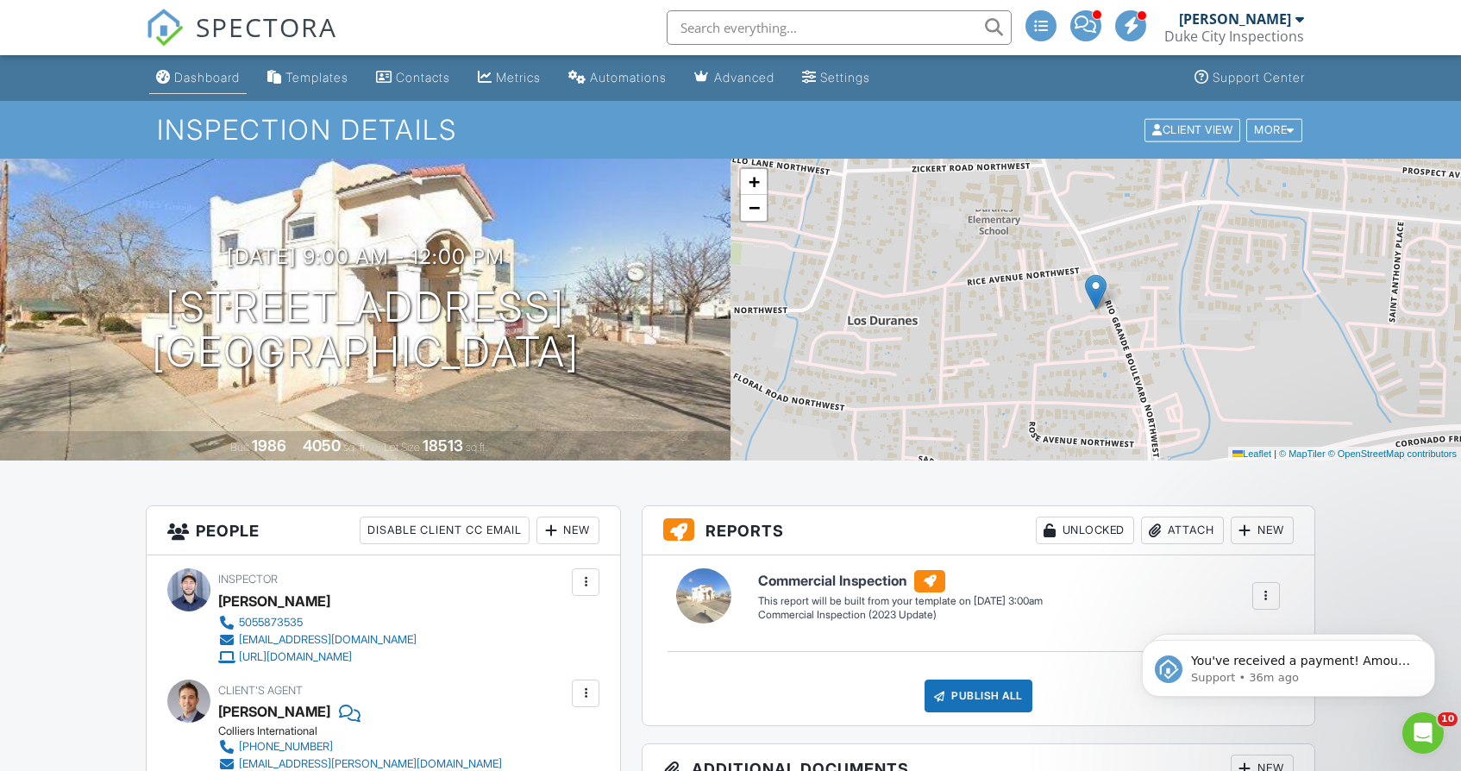
click at [201, 83] on div "Dashboard" at bounding box center [207, 77] width 66 height 15
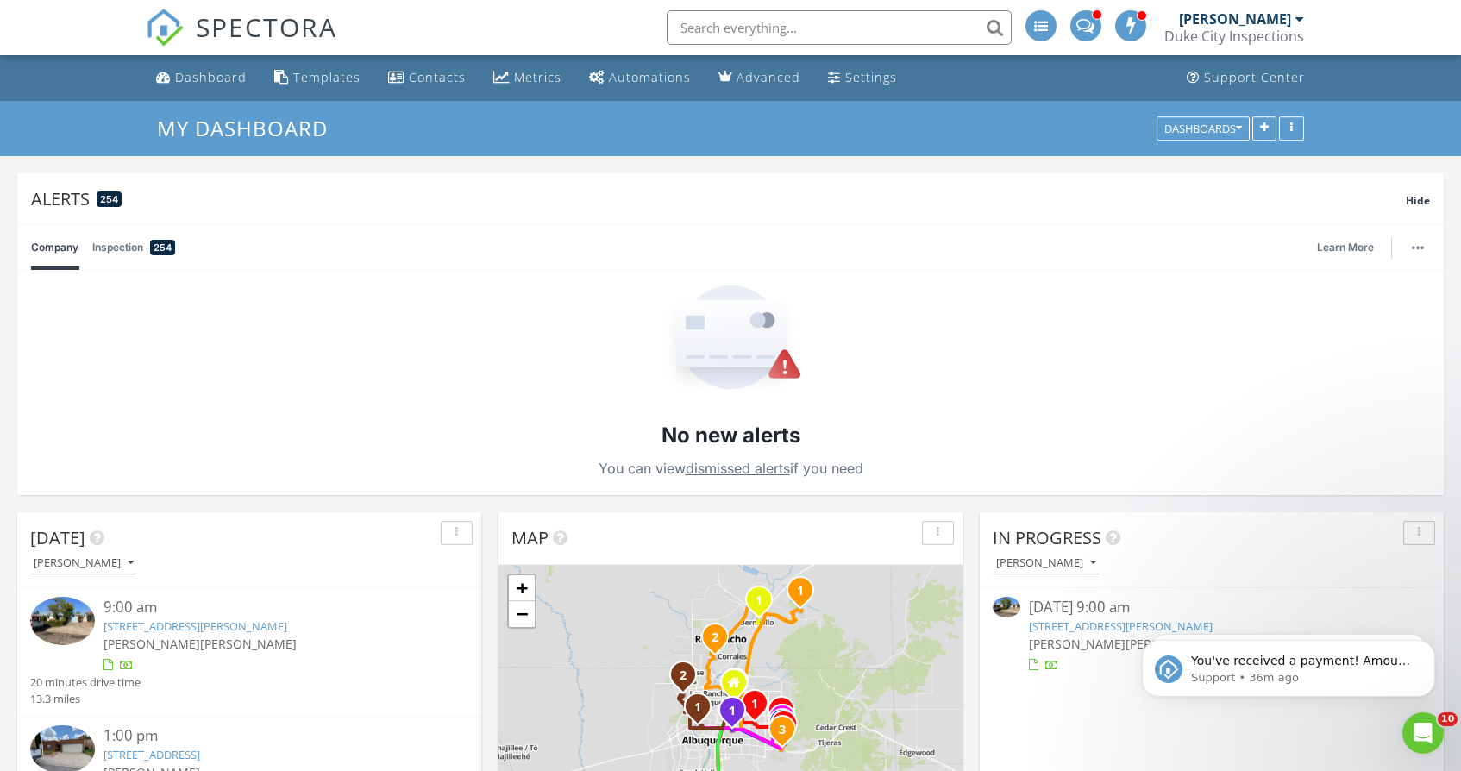
click at [1088, 626] on link "1237 Hupmobile Dr NE, Albuquerque, NM 87112" at bounding box center [1121, 627] width 184 height 16
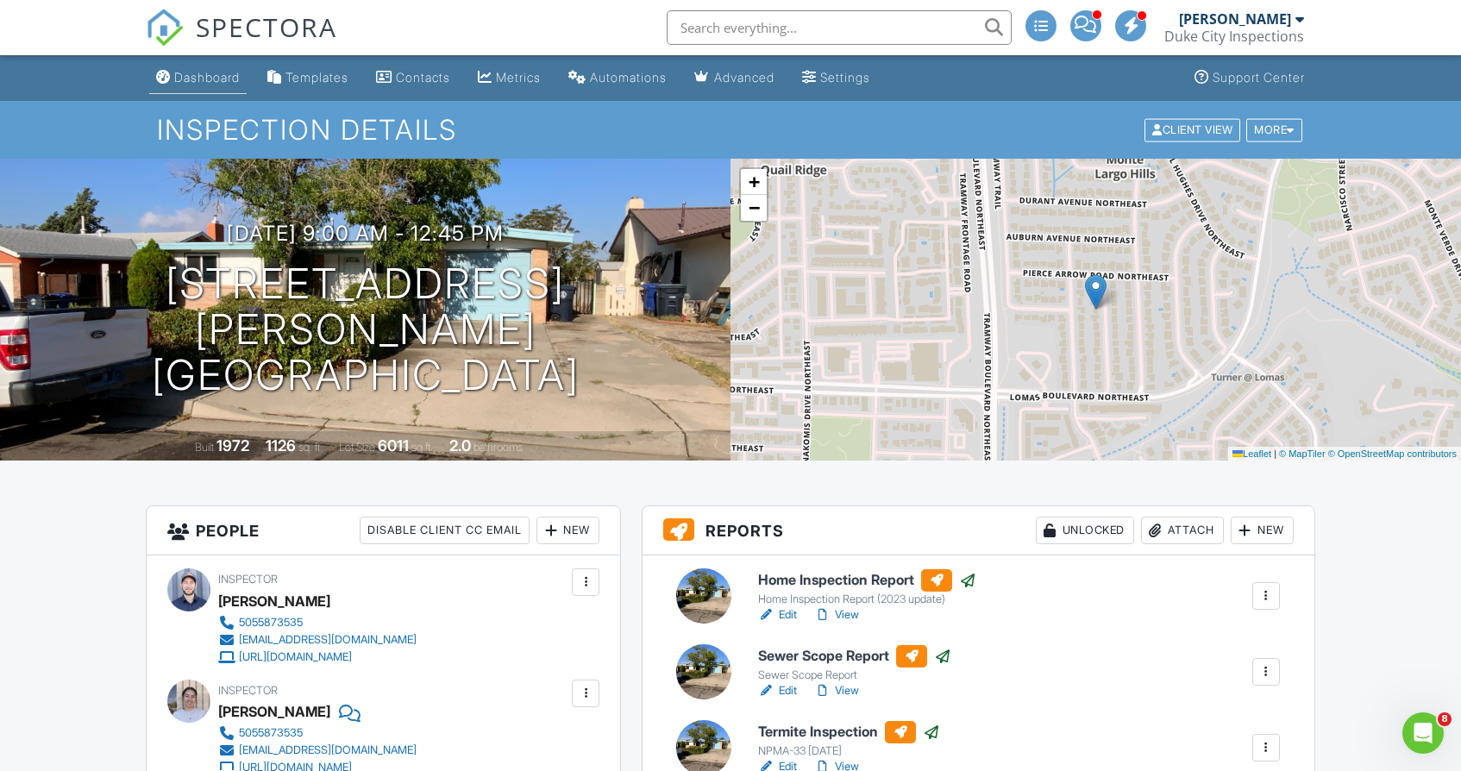
click at [206, 75] on div "Dashboard" at bounding box center [207, 77] width 66 height 15
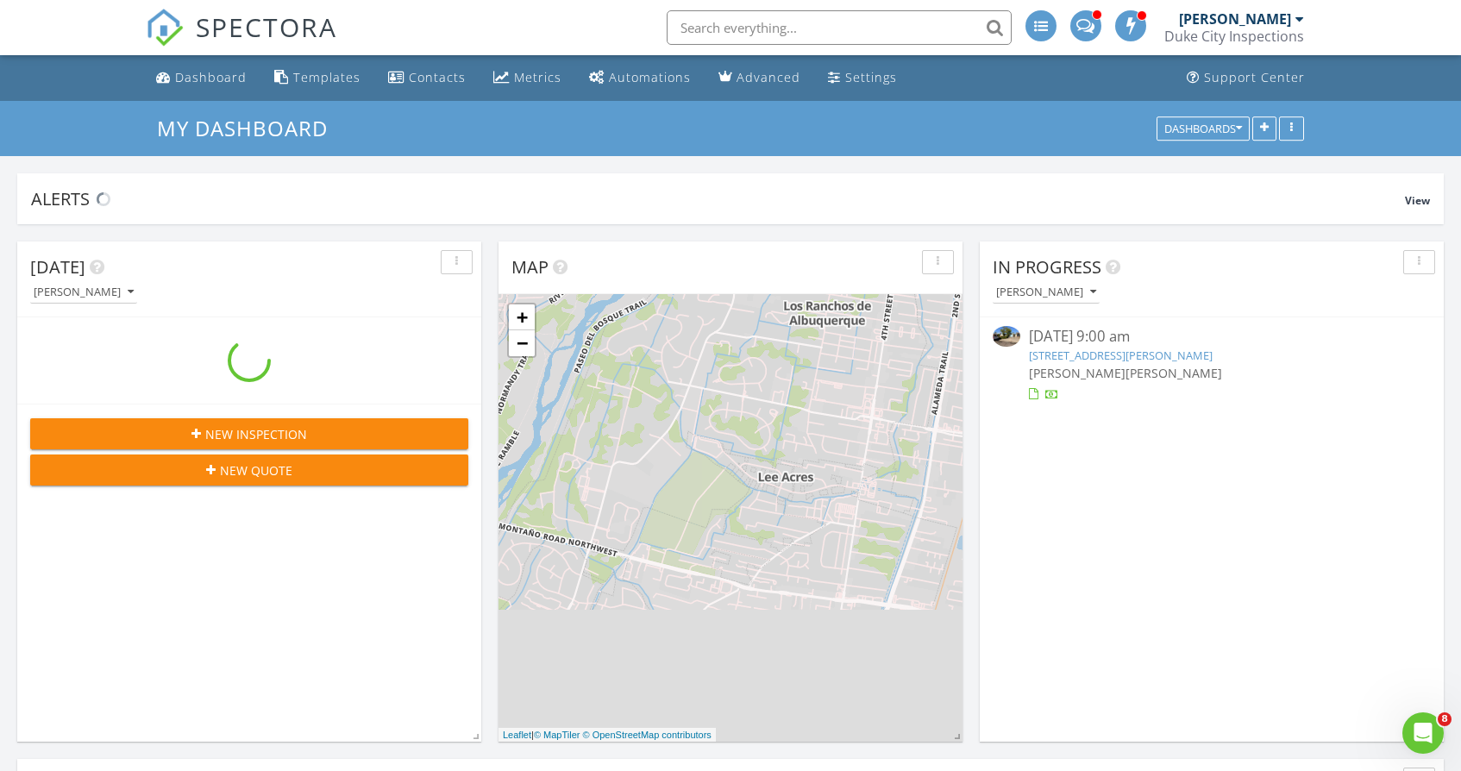
scroll to position [1398, 1462]
